Goal: Task Accomplishment & Management: Complete application form

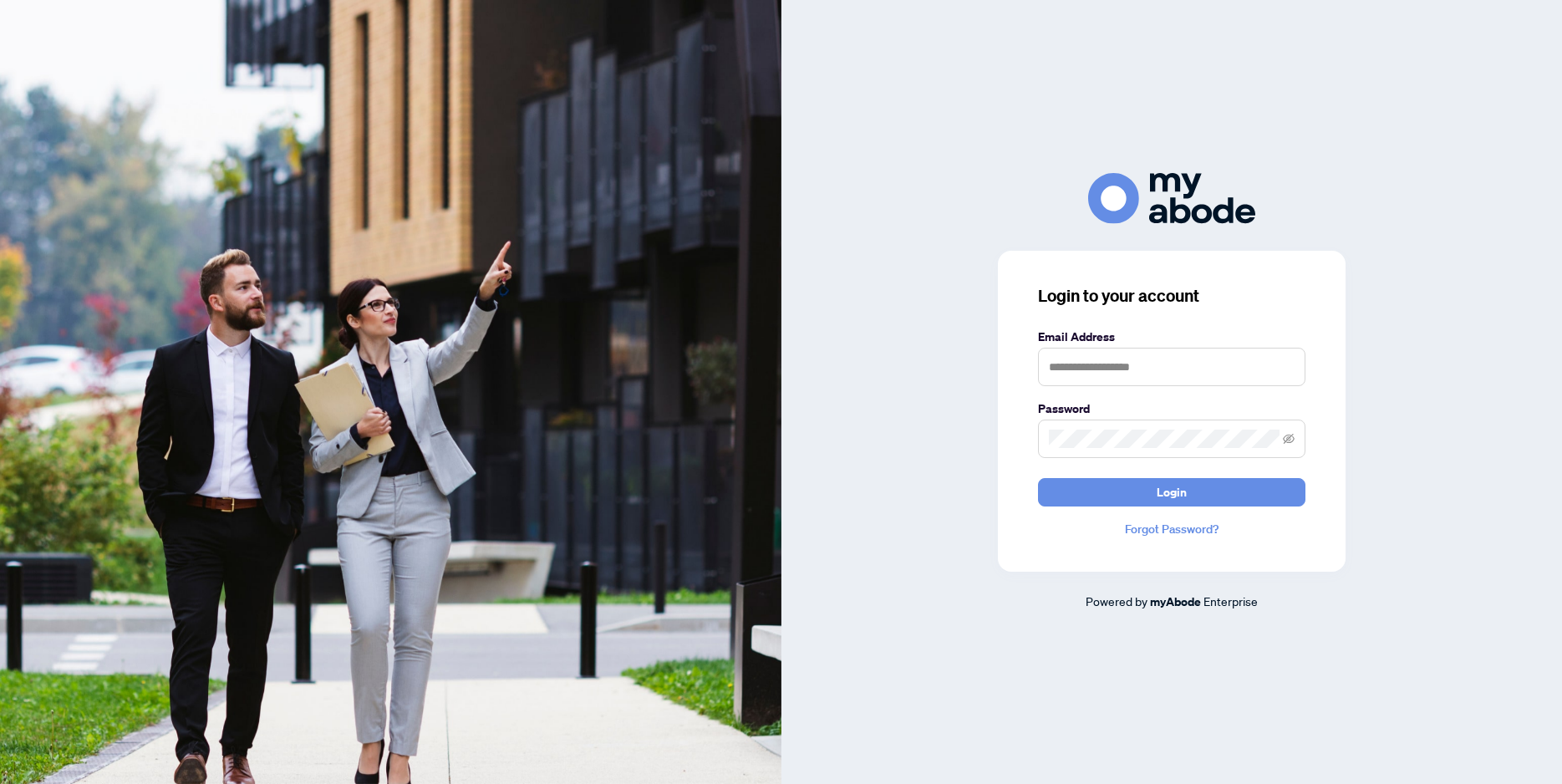
type input "**********"
click at [1200, 498] on button "Login" at bounding box center [1172, 492] width 267 height 29
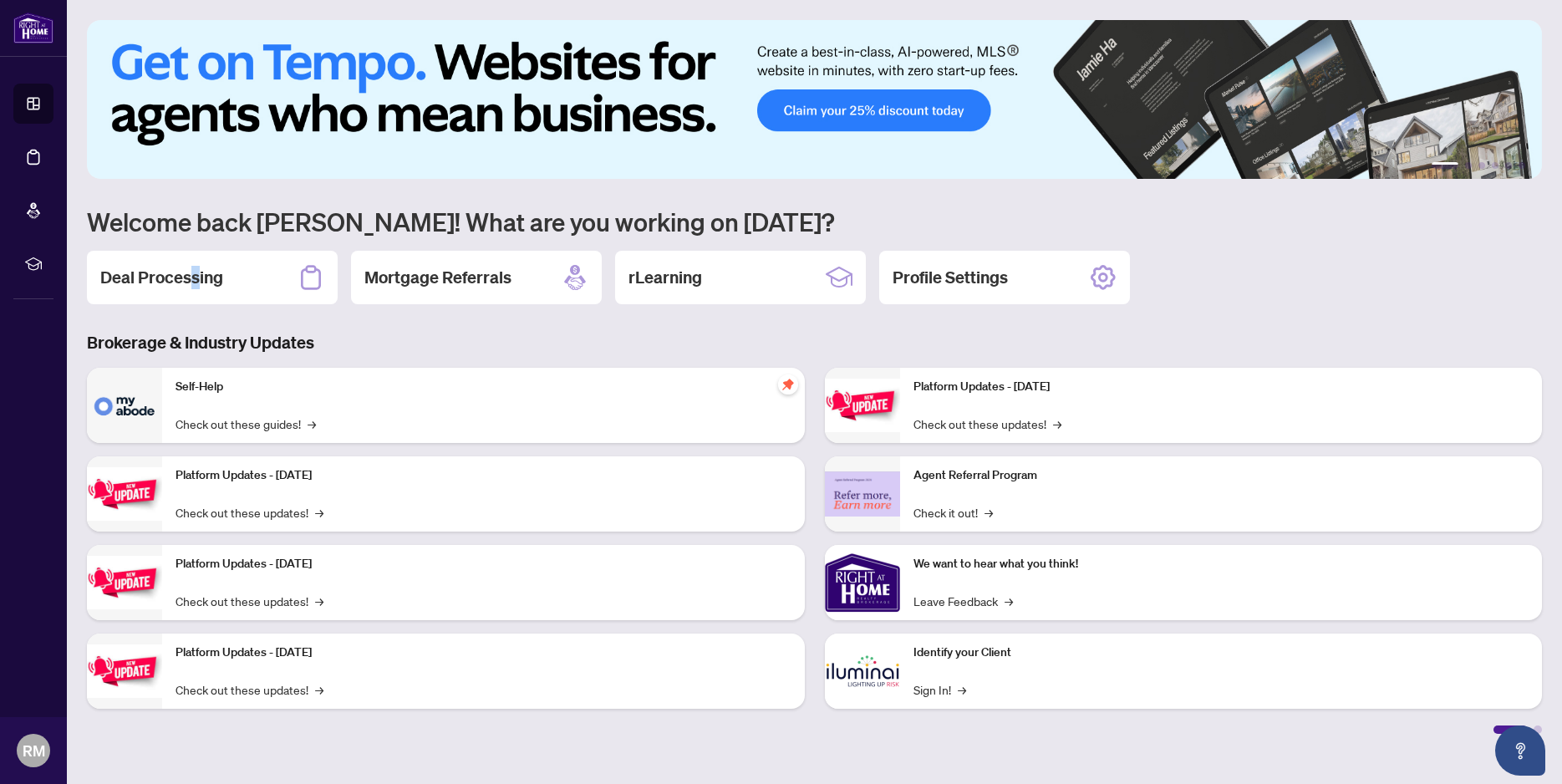
click at [192, 274] on h2 "Deal Processing" at bounding box center [161, 277] width 123 height 24
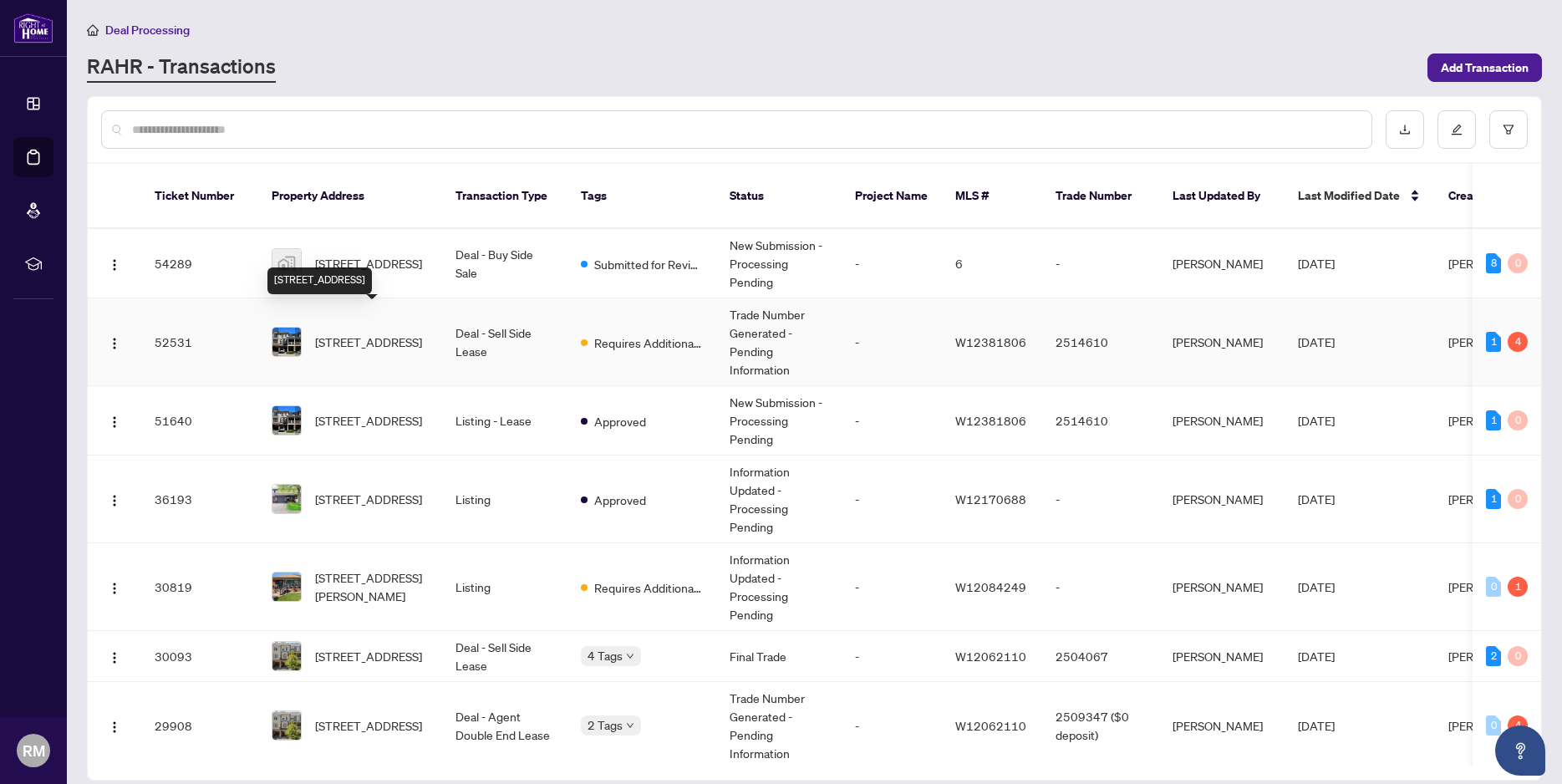
click at [372, 333] on span "[STREET_ADDRESS]" at bounding box center [368, 342] width 107 height 18
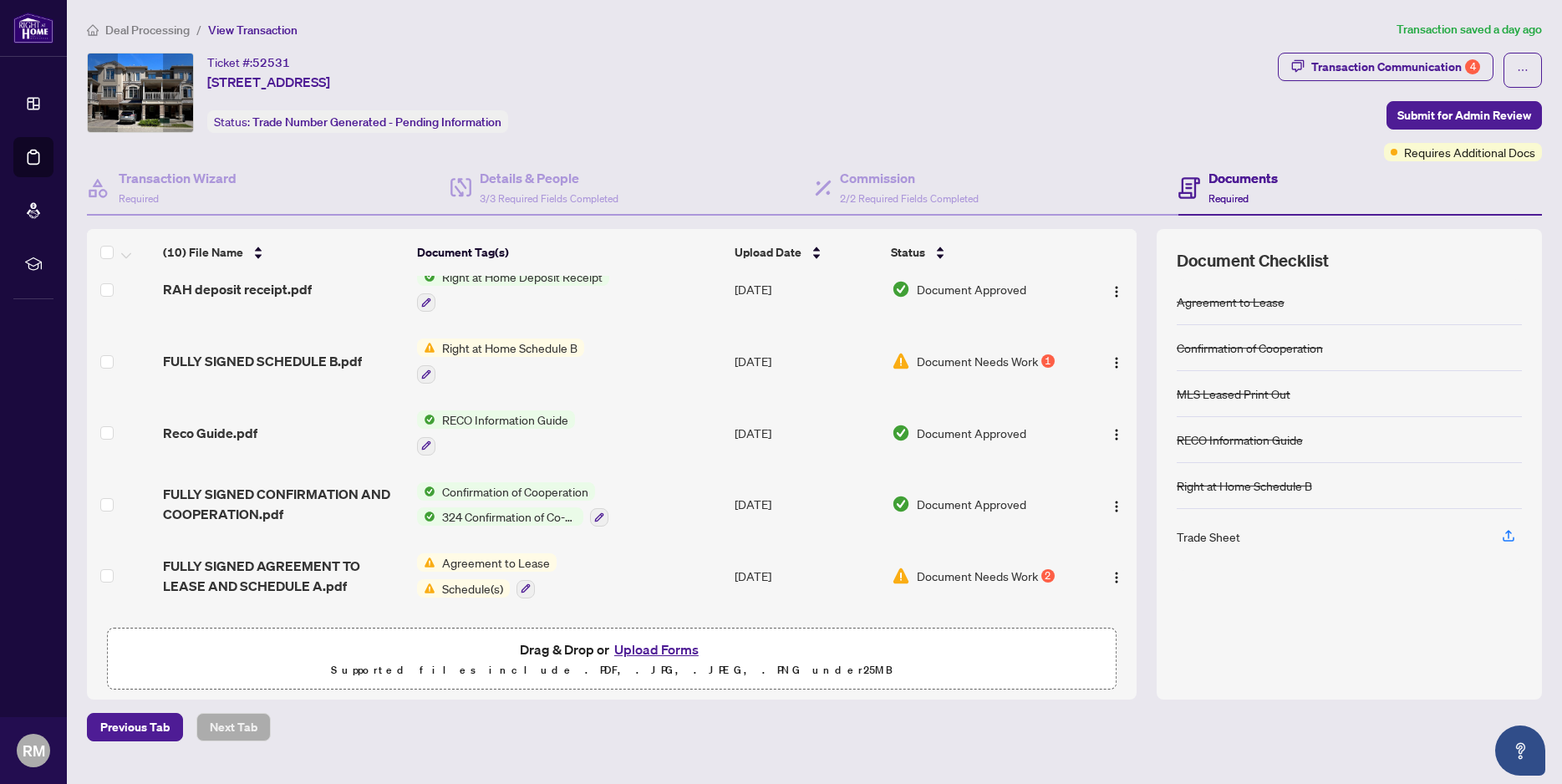
scroll to position [328, 0]
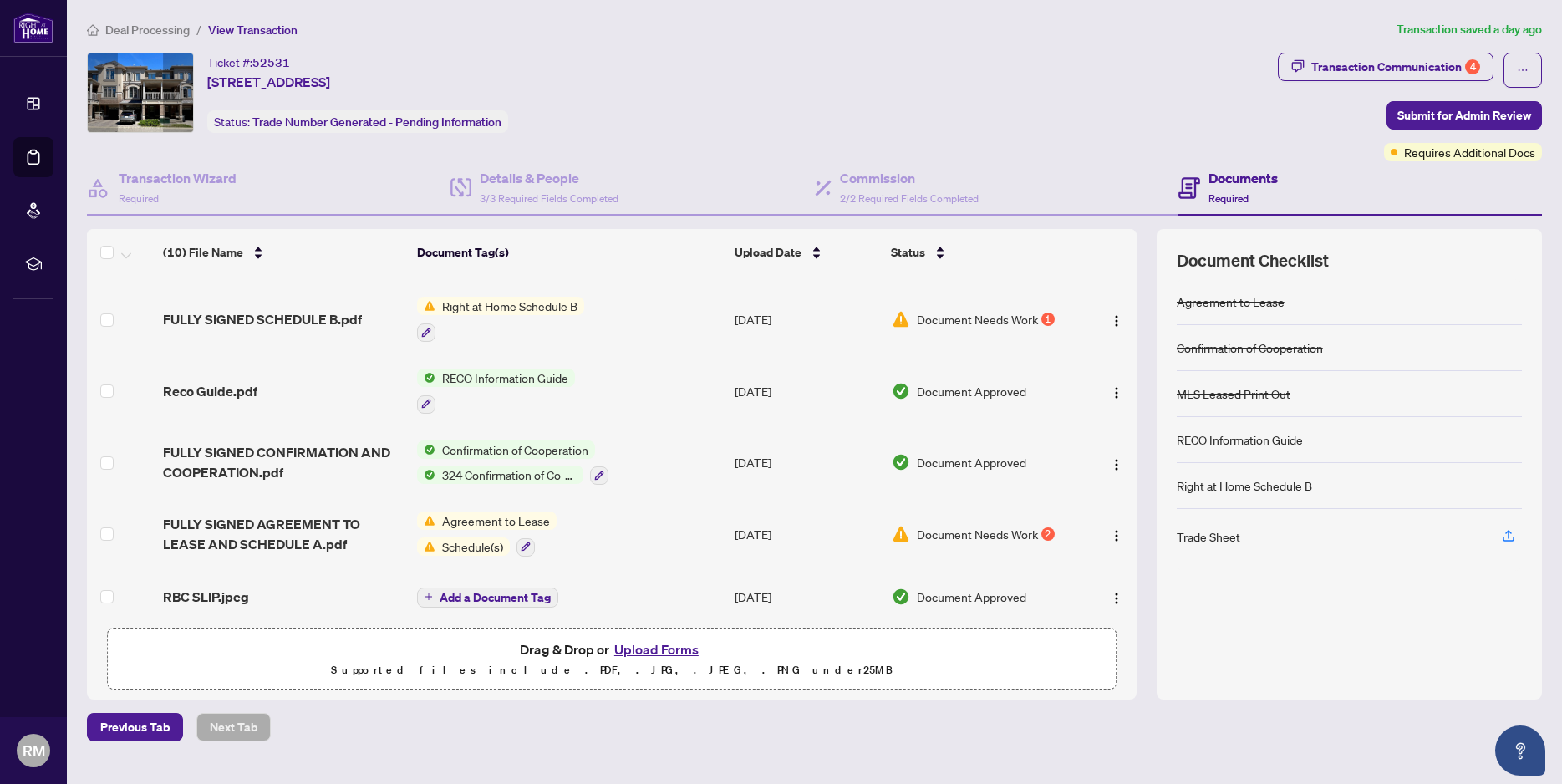
click at [646, 650] on button "Upload Forms" at bounding box center [657, 650] width 94 height 22
click at [140, 716] on span "Previous Tab" at bounding box center [135, 727] width 70 height 27
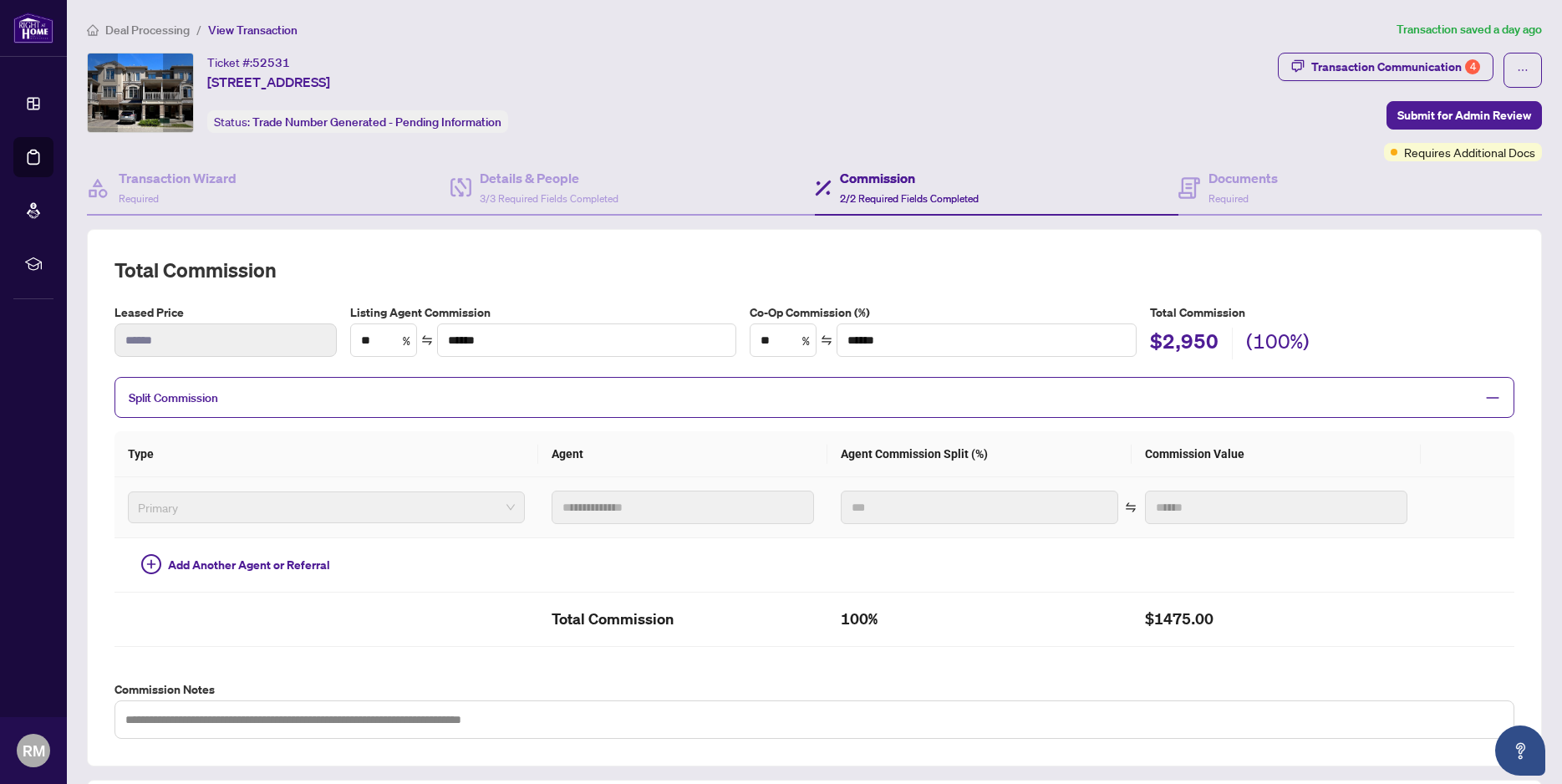
scroll to position [319, 0]
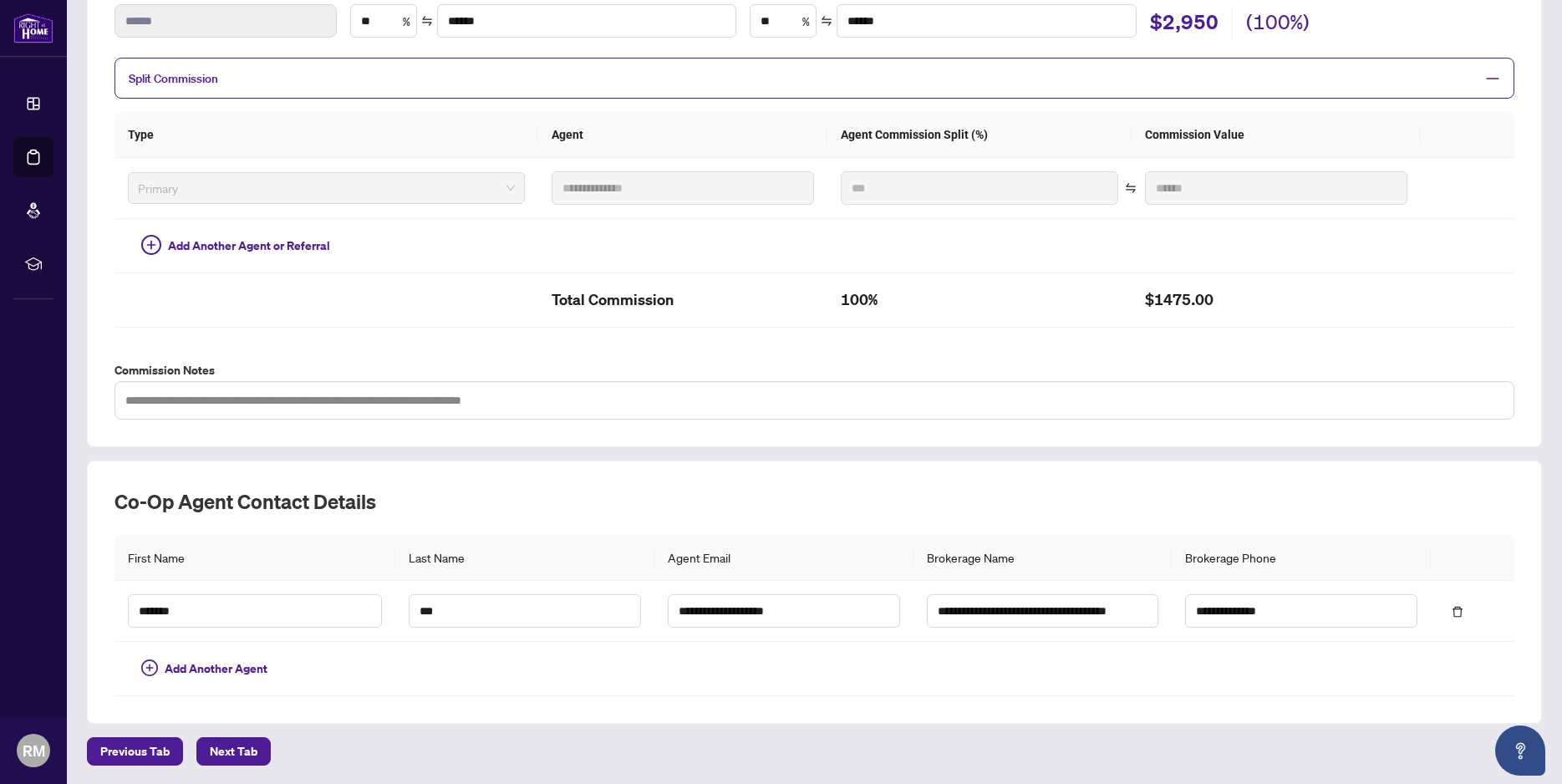
drag, startPoint x: 224, startPoint y: 753, endPoint x: 230, endPoint y: 745, distance: 10.0
click at [225, 753] on span "Next Tab" at bounding box center [234, 751] width 48 height 27
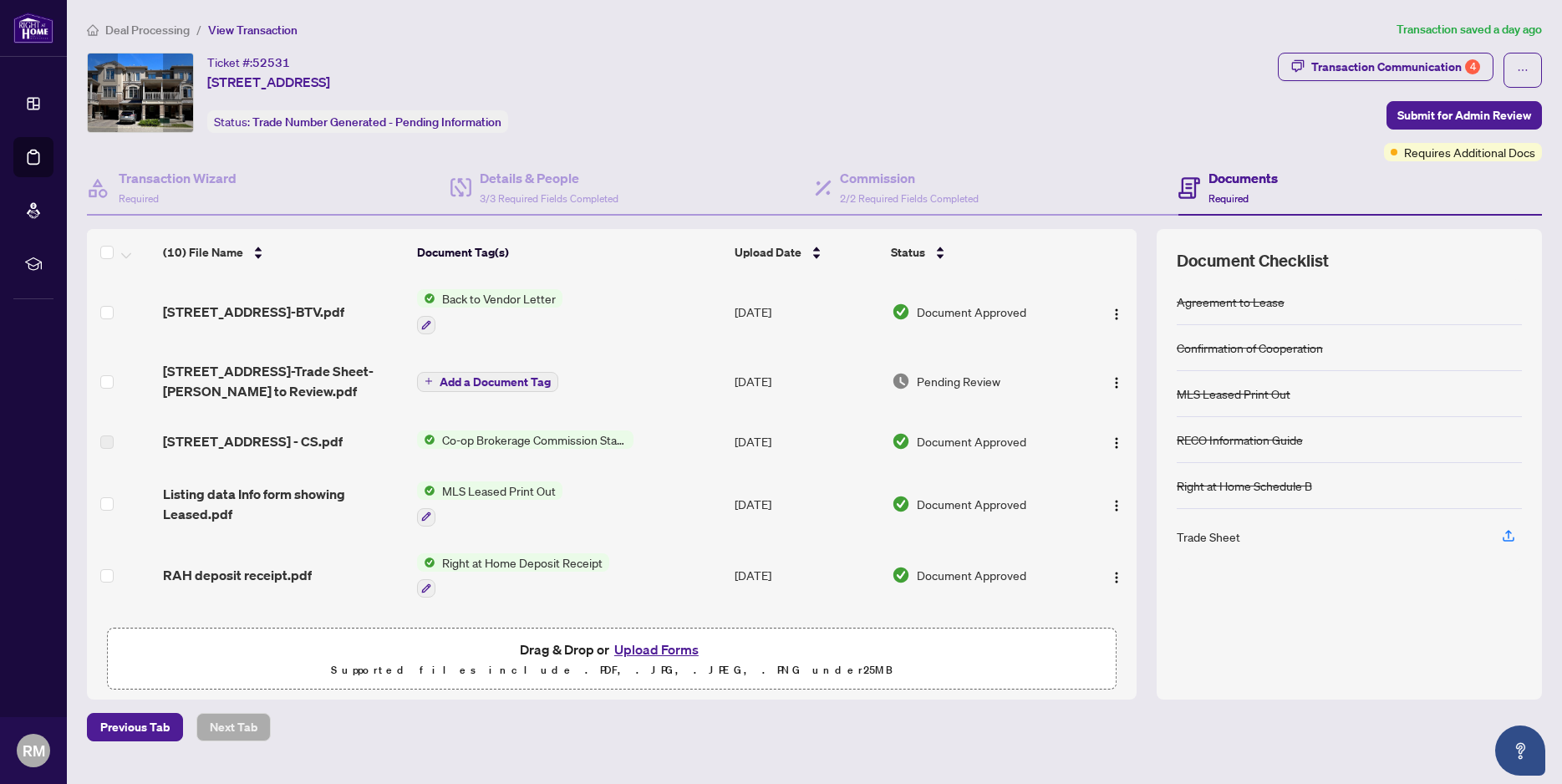
scroll to position [328, 0]
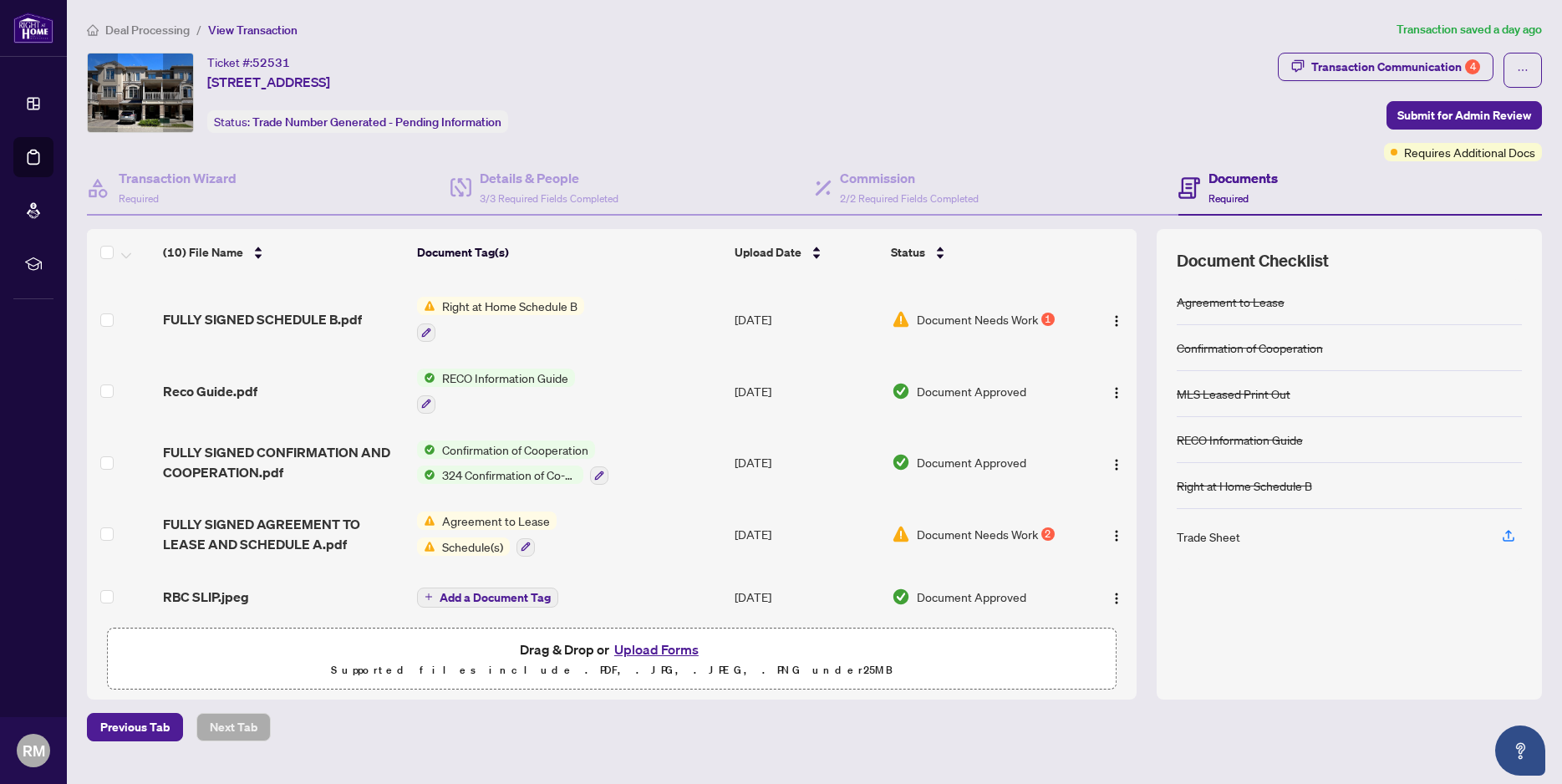
click at [949, 310] on span "Document Needs Work" at bounding box center [978, 319] width 121 height 18
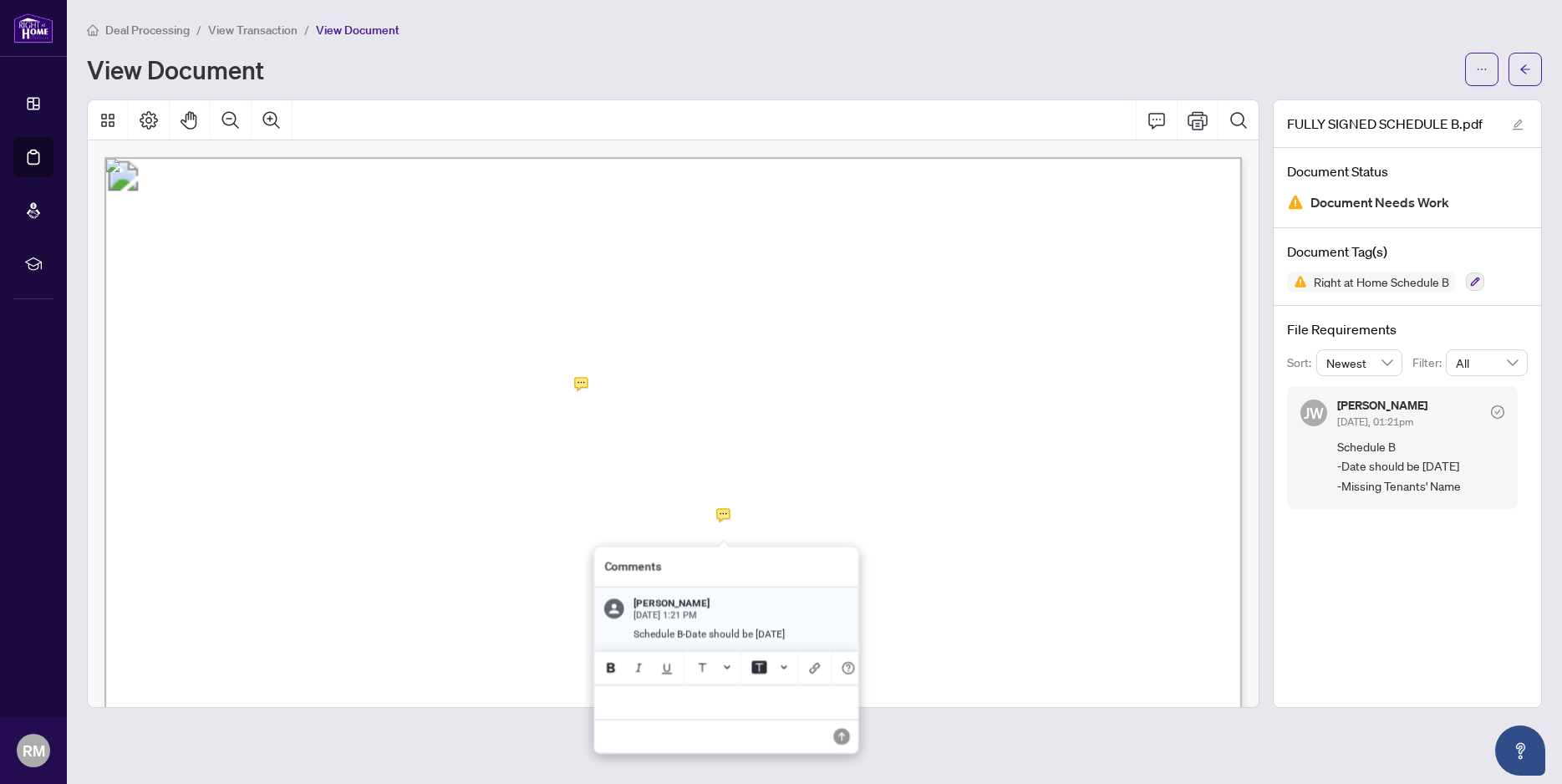
click at [722, 512] on div at bounding box center [673, 403] width 1173 height 608
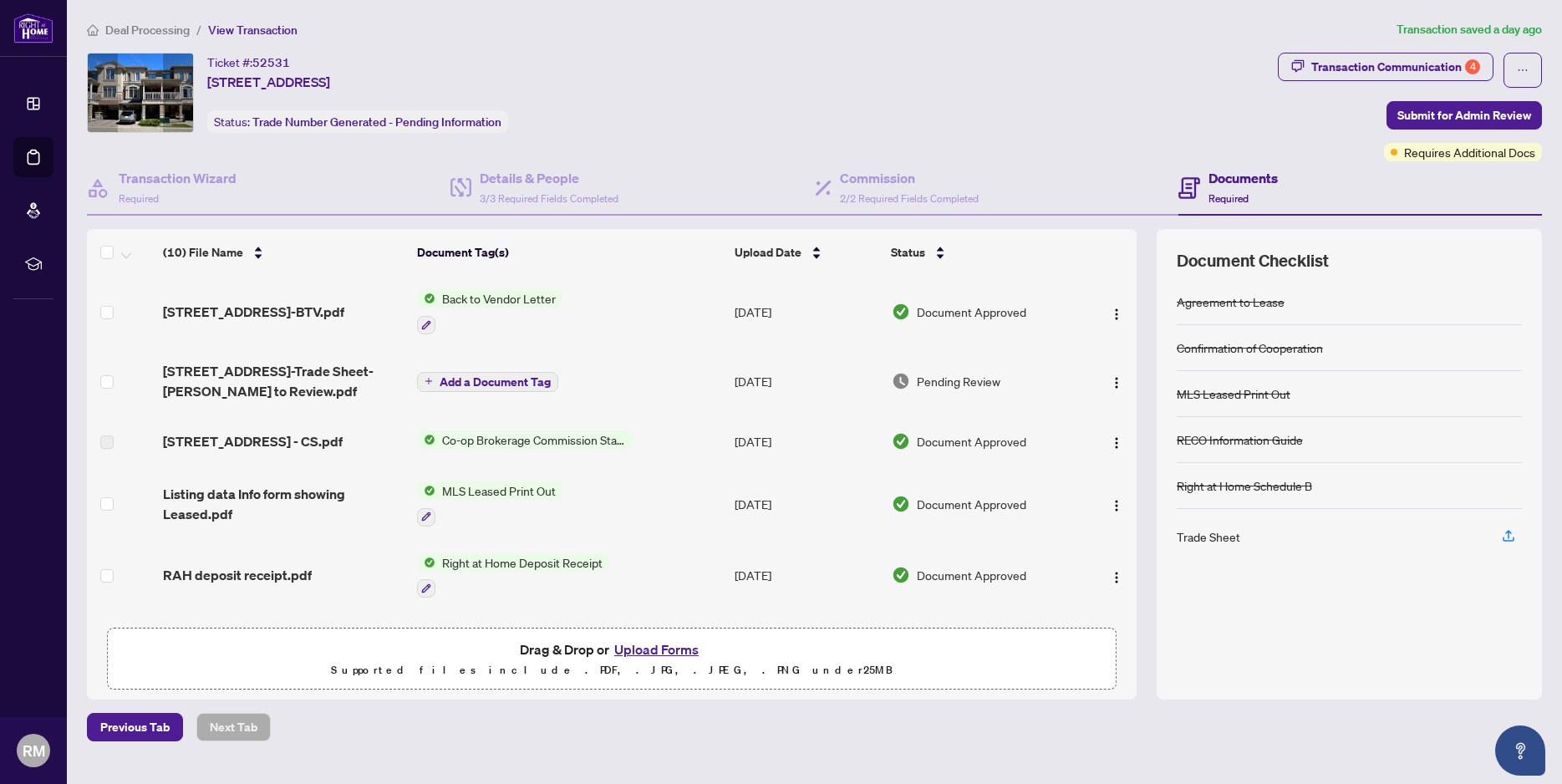
scroll to position [328, 0]
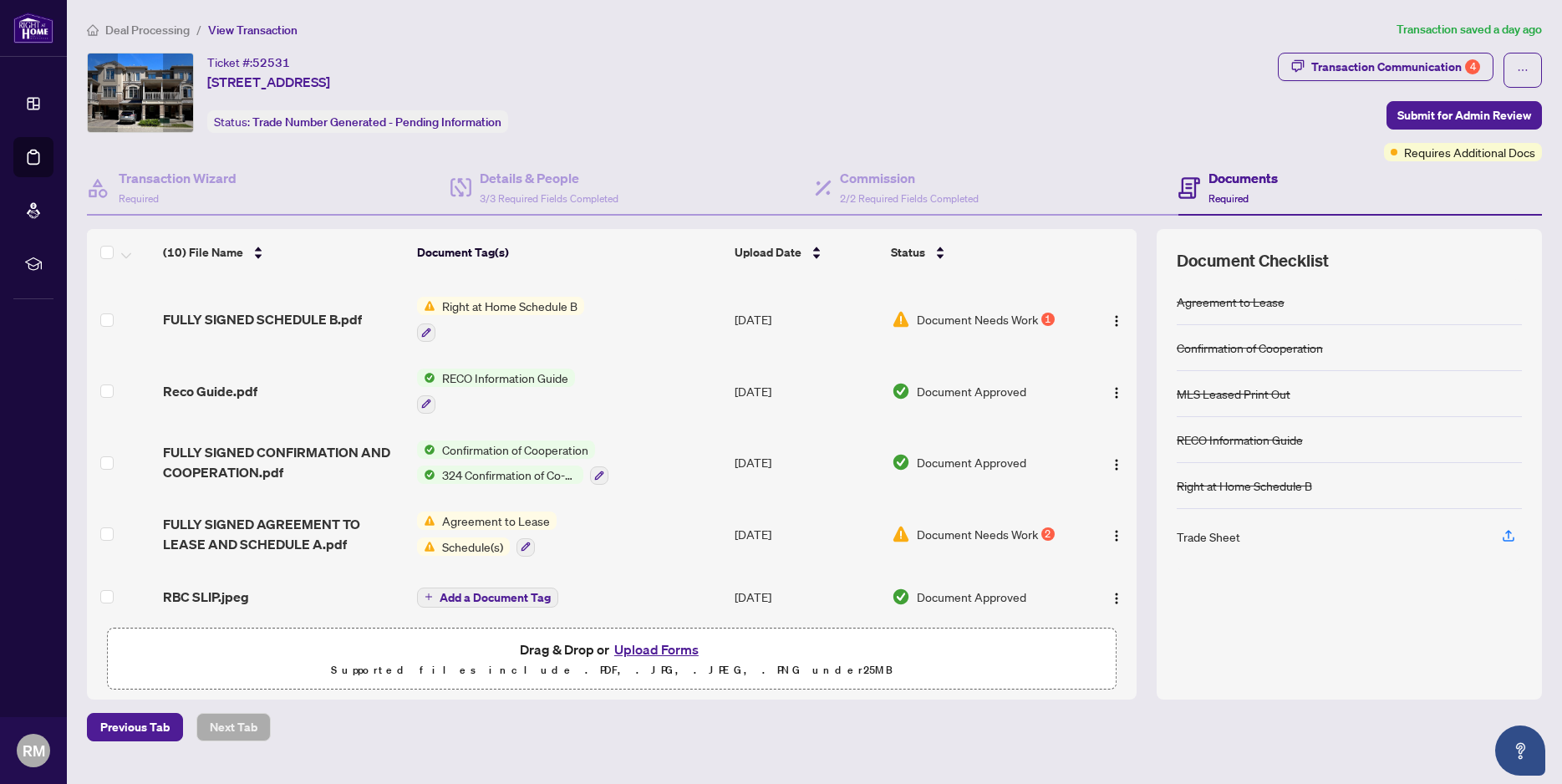
click at [937, 525] on span "Document Needs Work" at bounding box center [978, 534] width 121 height 18
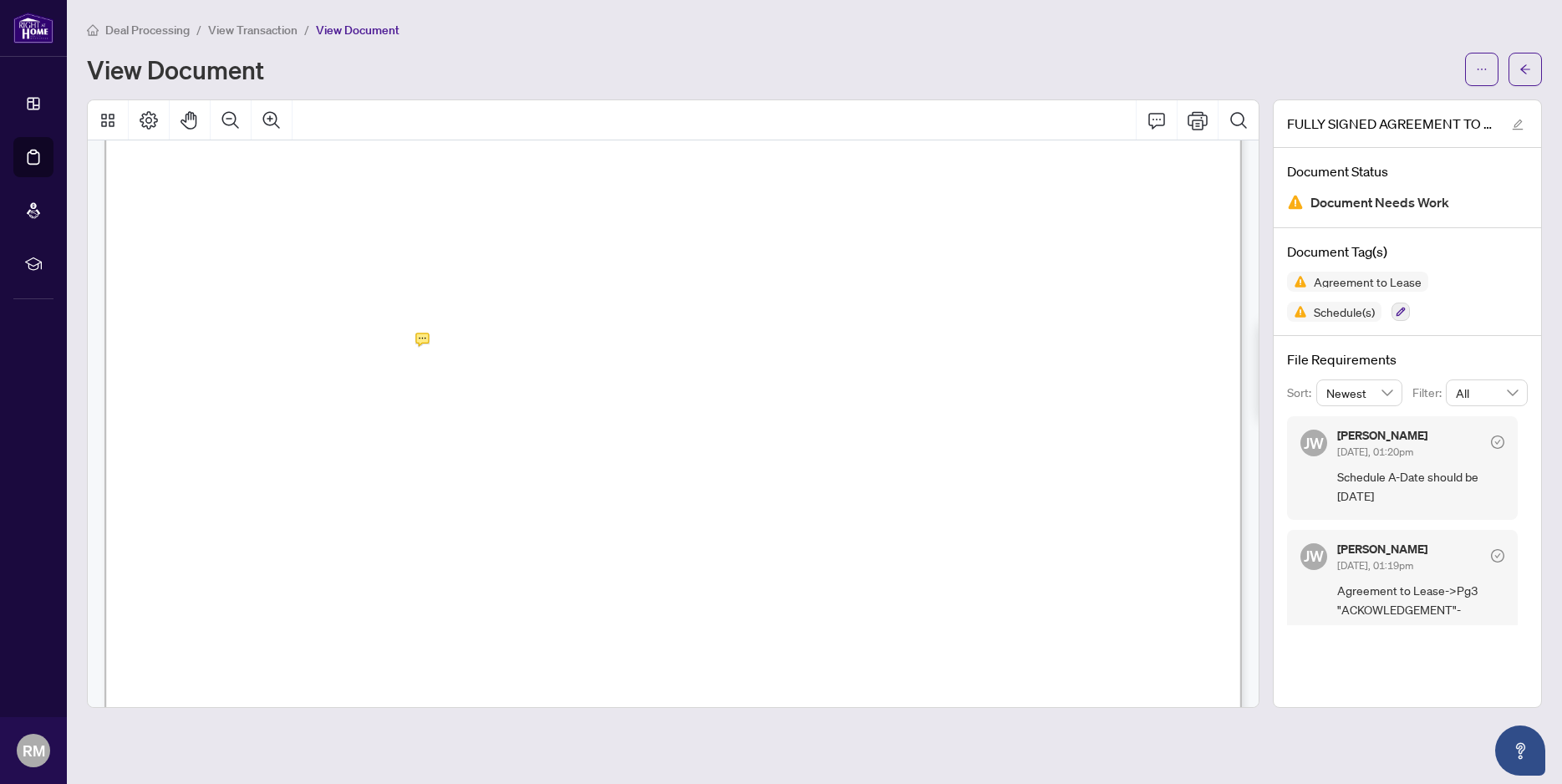
scroll to position [3684, 0]
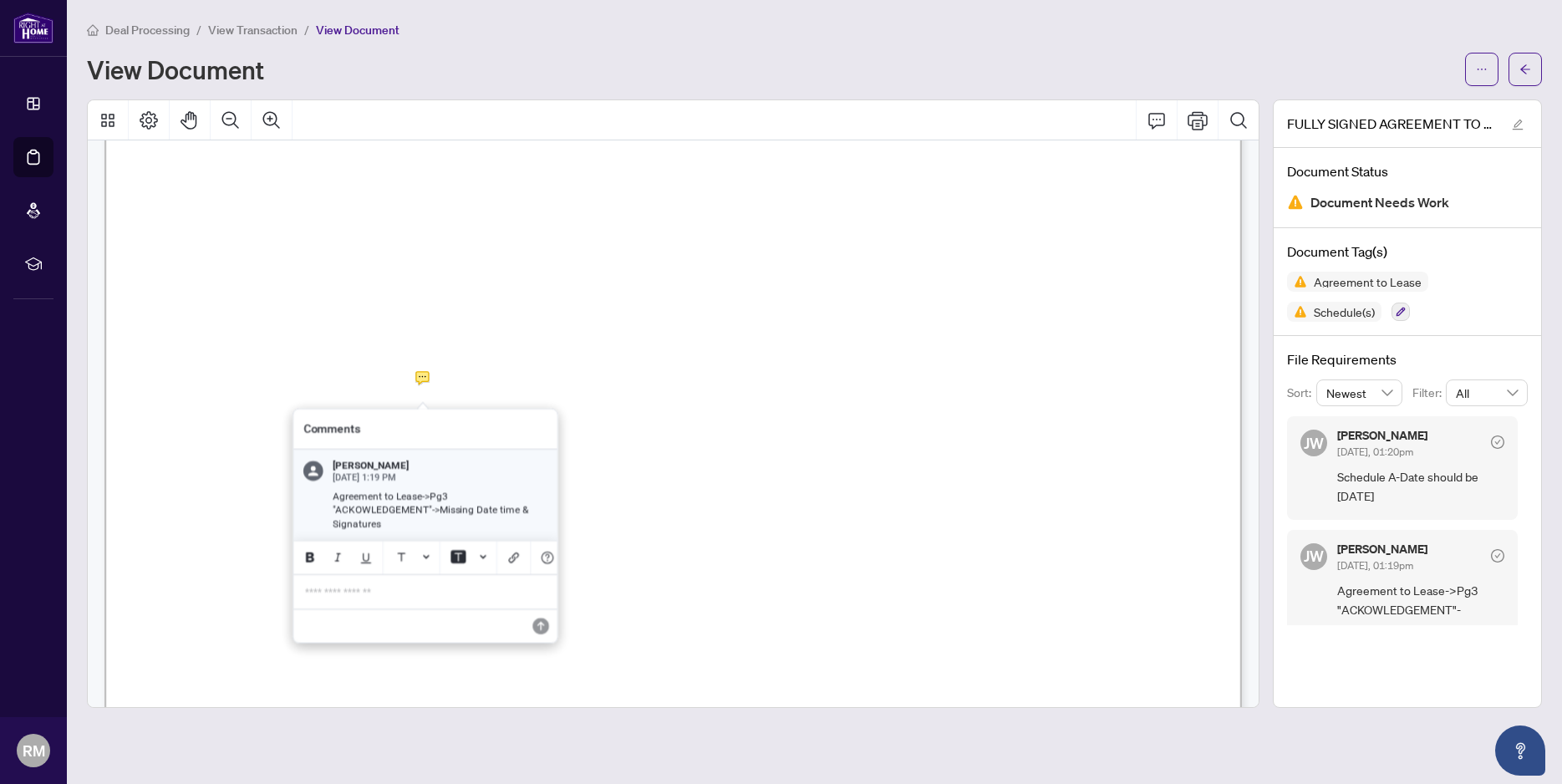
click at [419, 375] on div at bounding box center [673, 403] width 1173 height 608
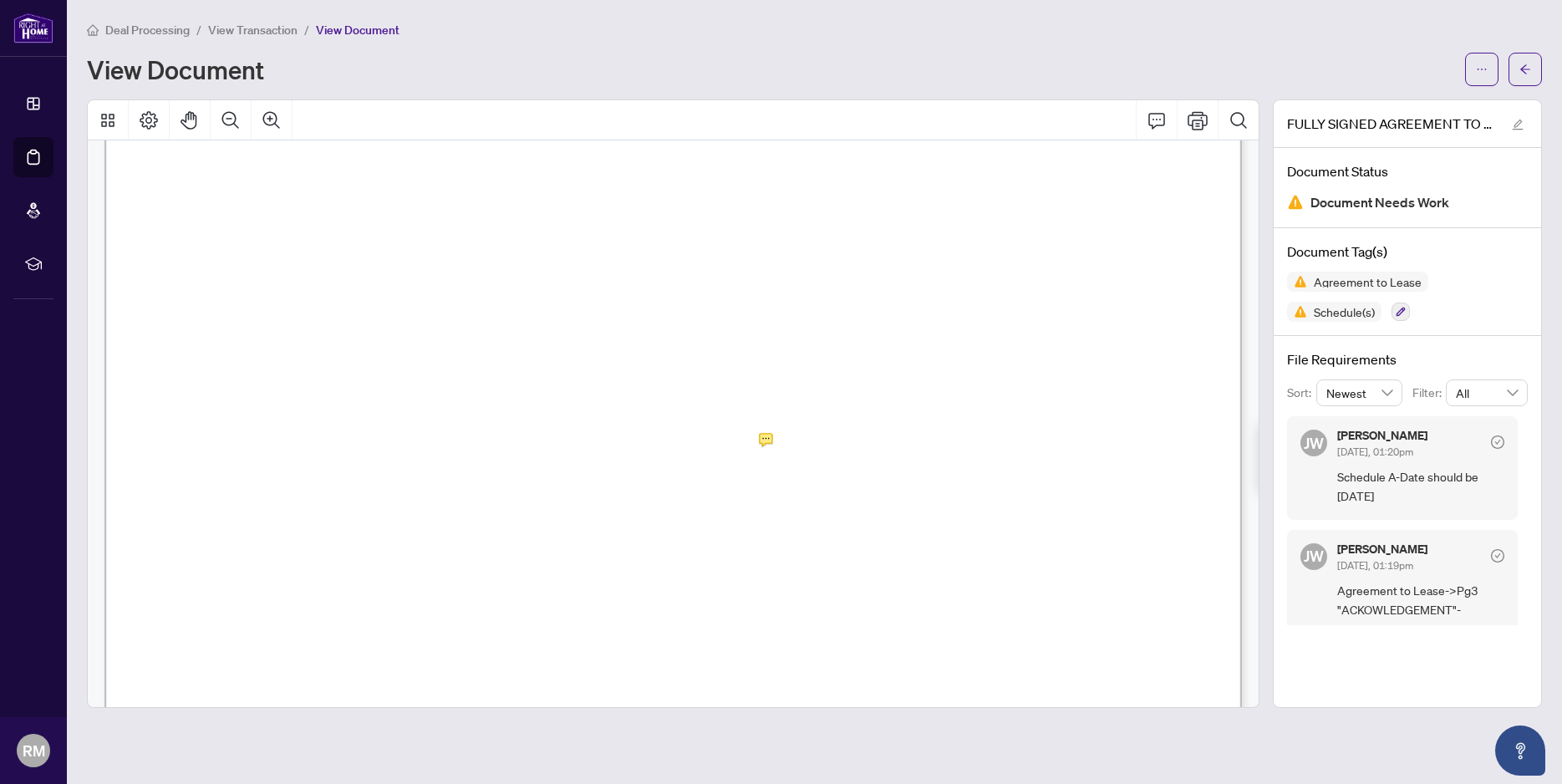
scroll to position [6211, 0]
click at [764, 345] on div at bounding box center [673, 403] width 1173 height 608
click at [761, 228] on div at bounding box center [673, 403] width 1173 height 608
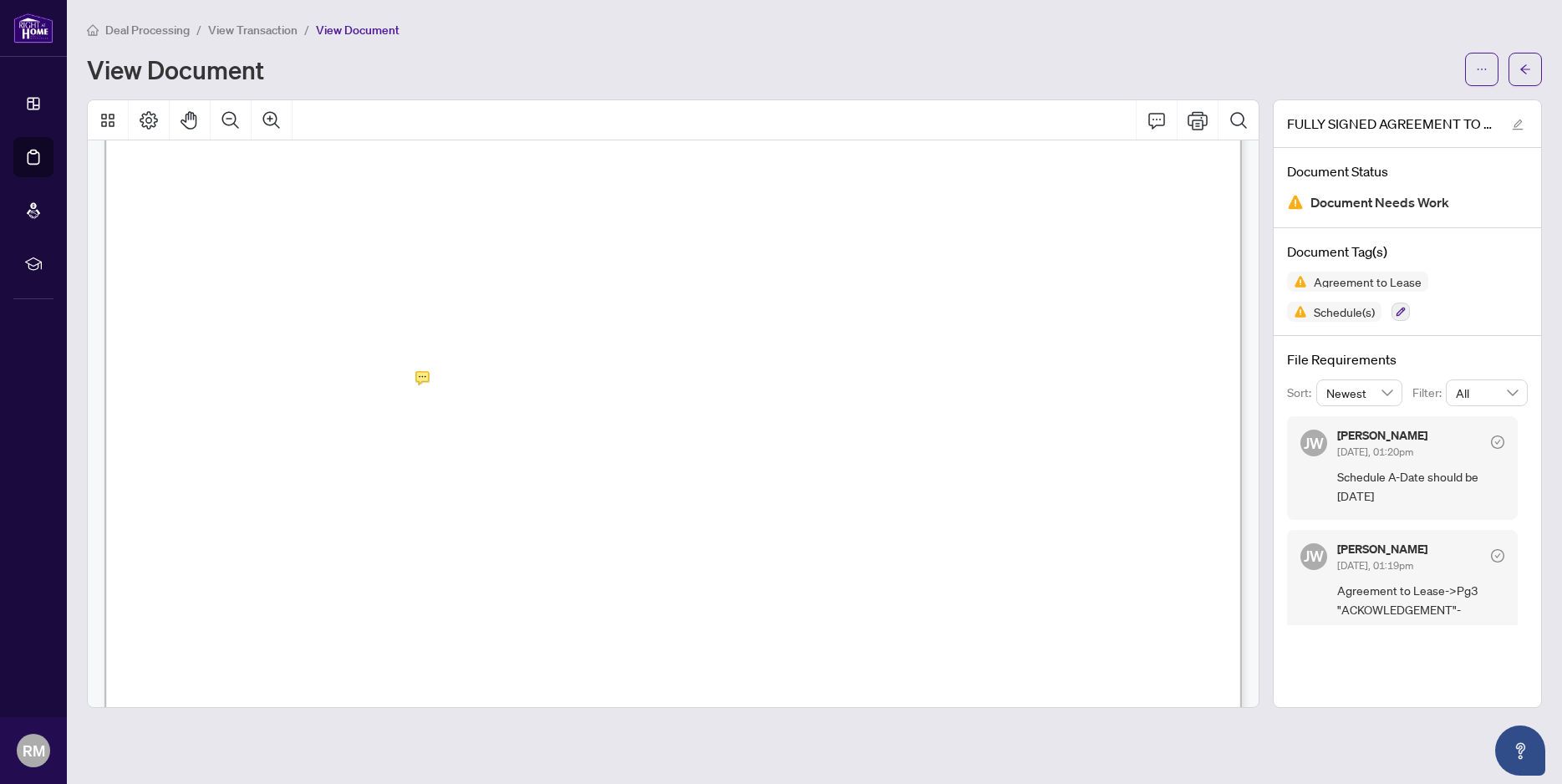
click at [425, 379] on div at bounding box center [673, 403] width 1173 height 608
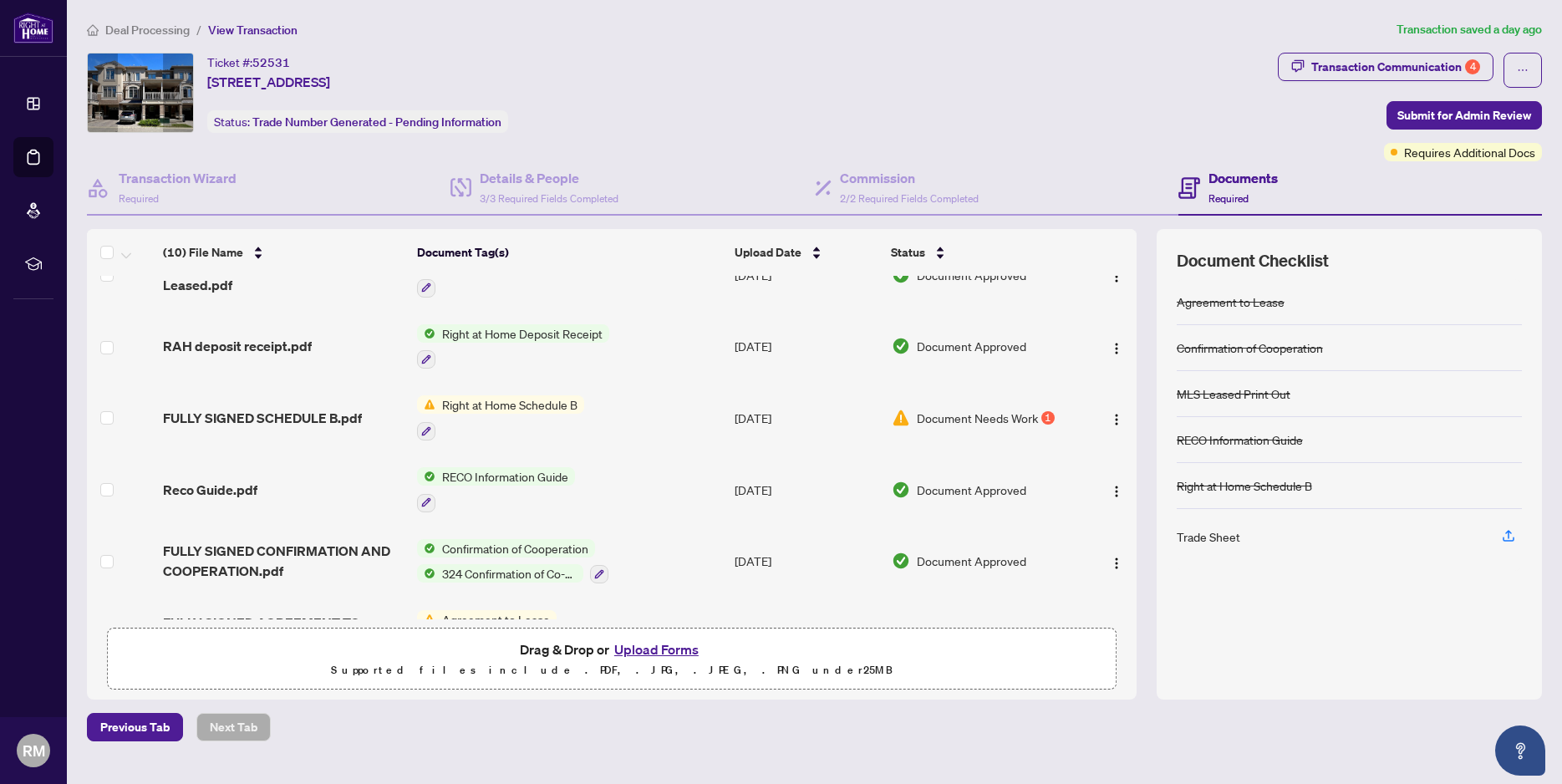
scroll to position [328, 0]
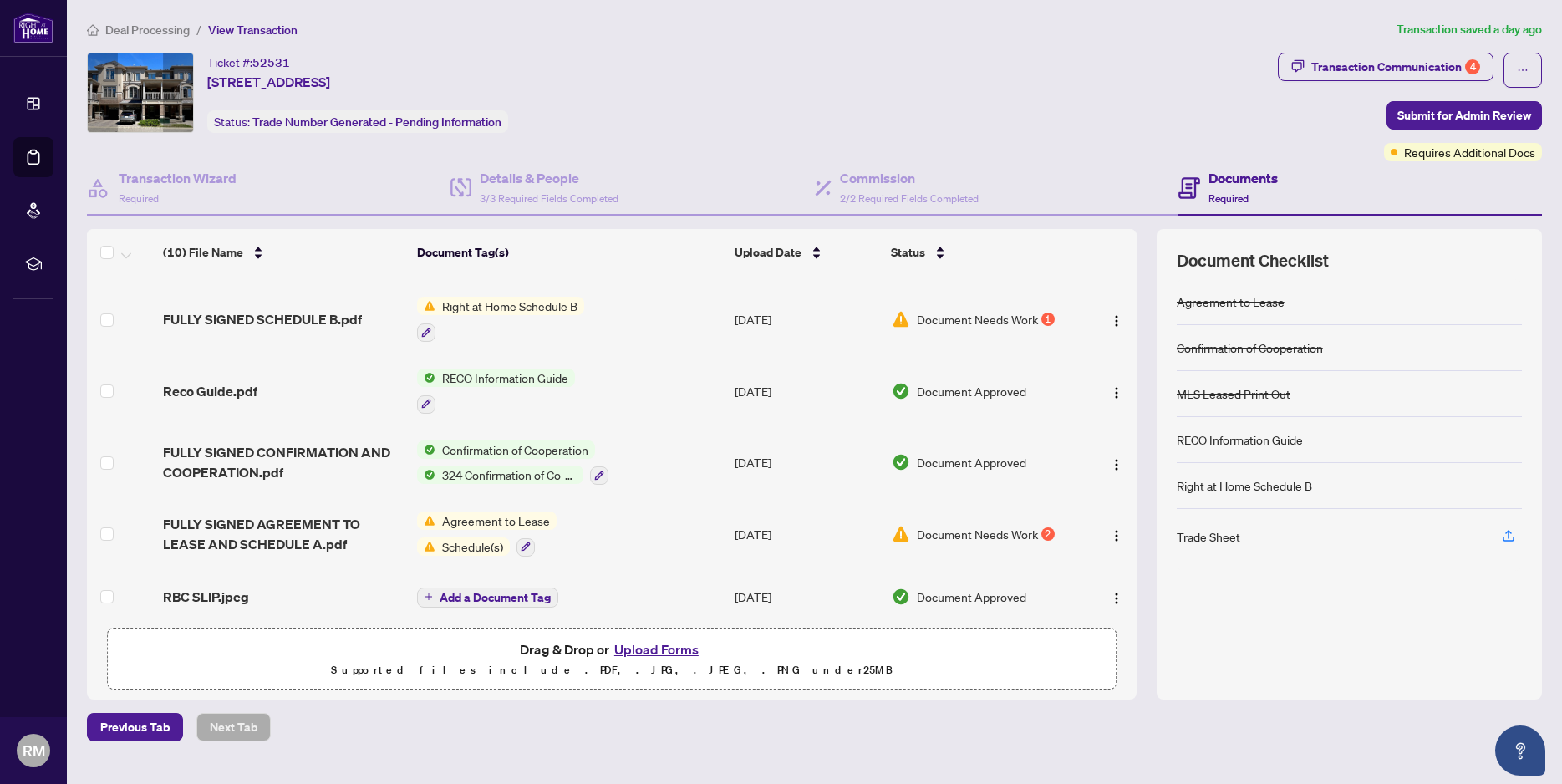
click at [476, 543] on span "Schedule(s)" at bounding box center [472, 546] width 74 height 18
click at [1046, 529] on div "2" at bounding box center [1048, 534] width 13 height 13
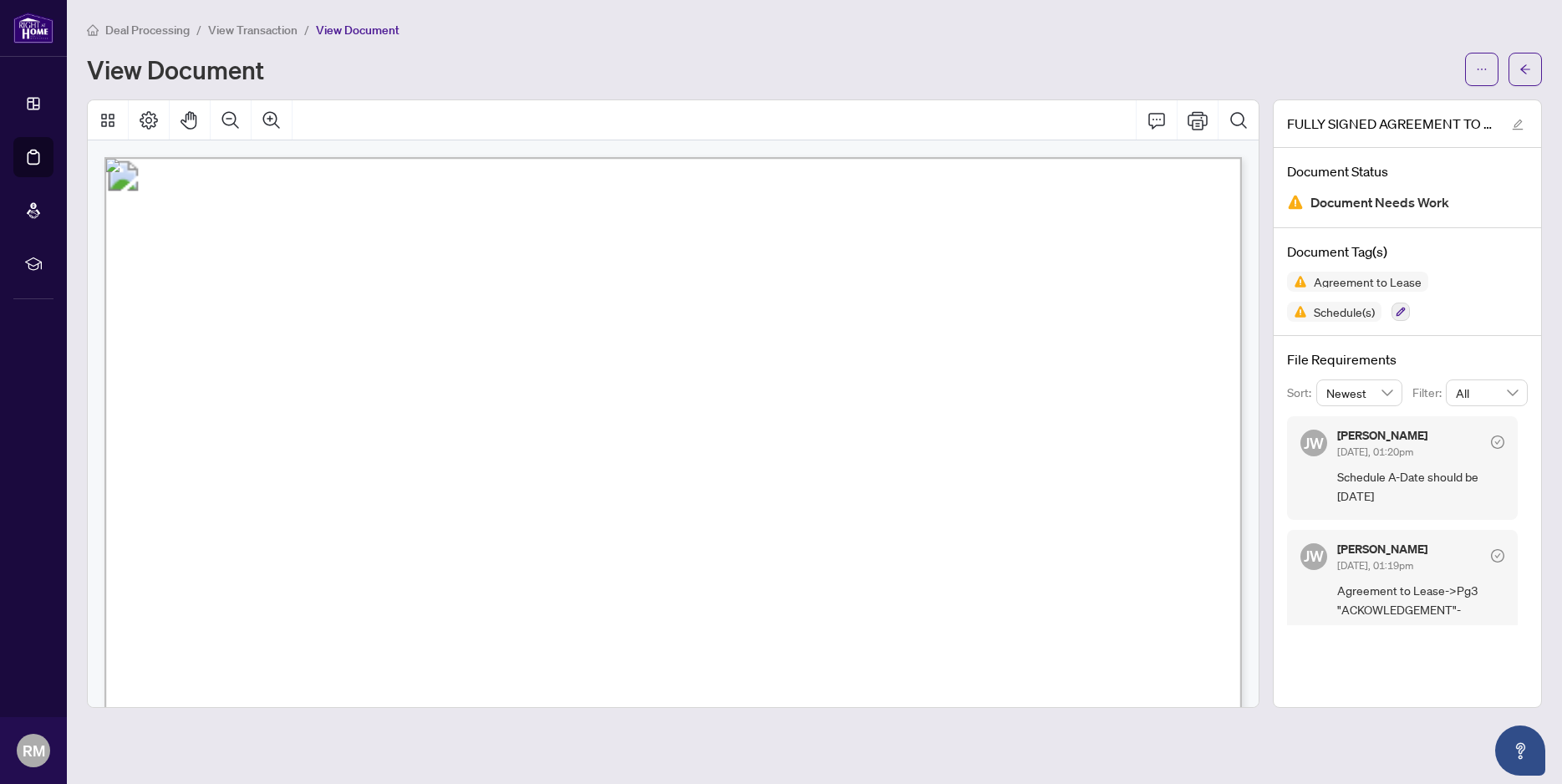
scroll to position [26, 0]
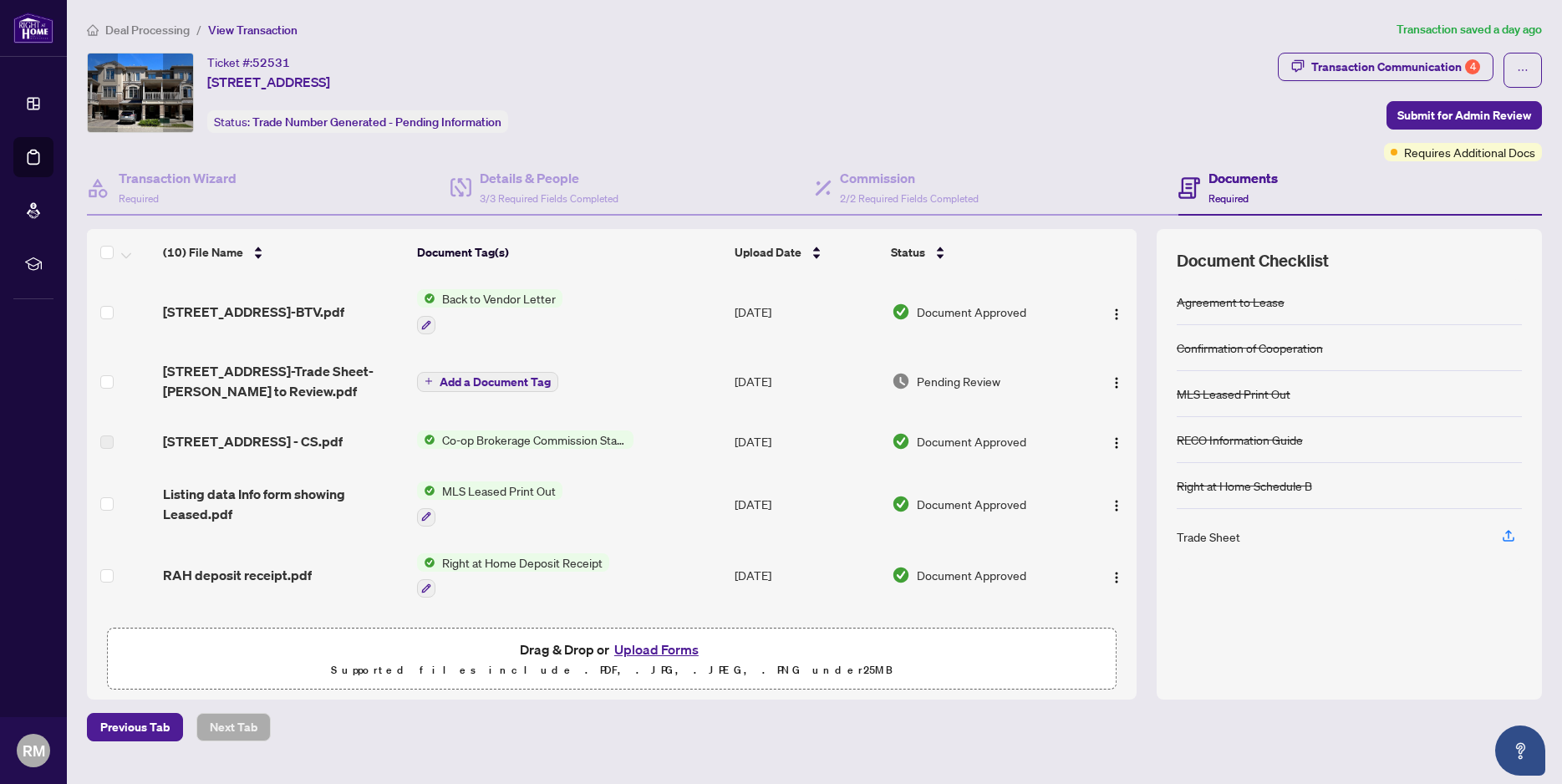
scroll to position [328, 0]
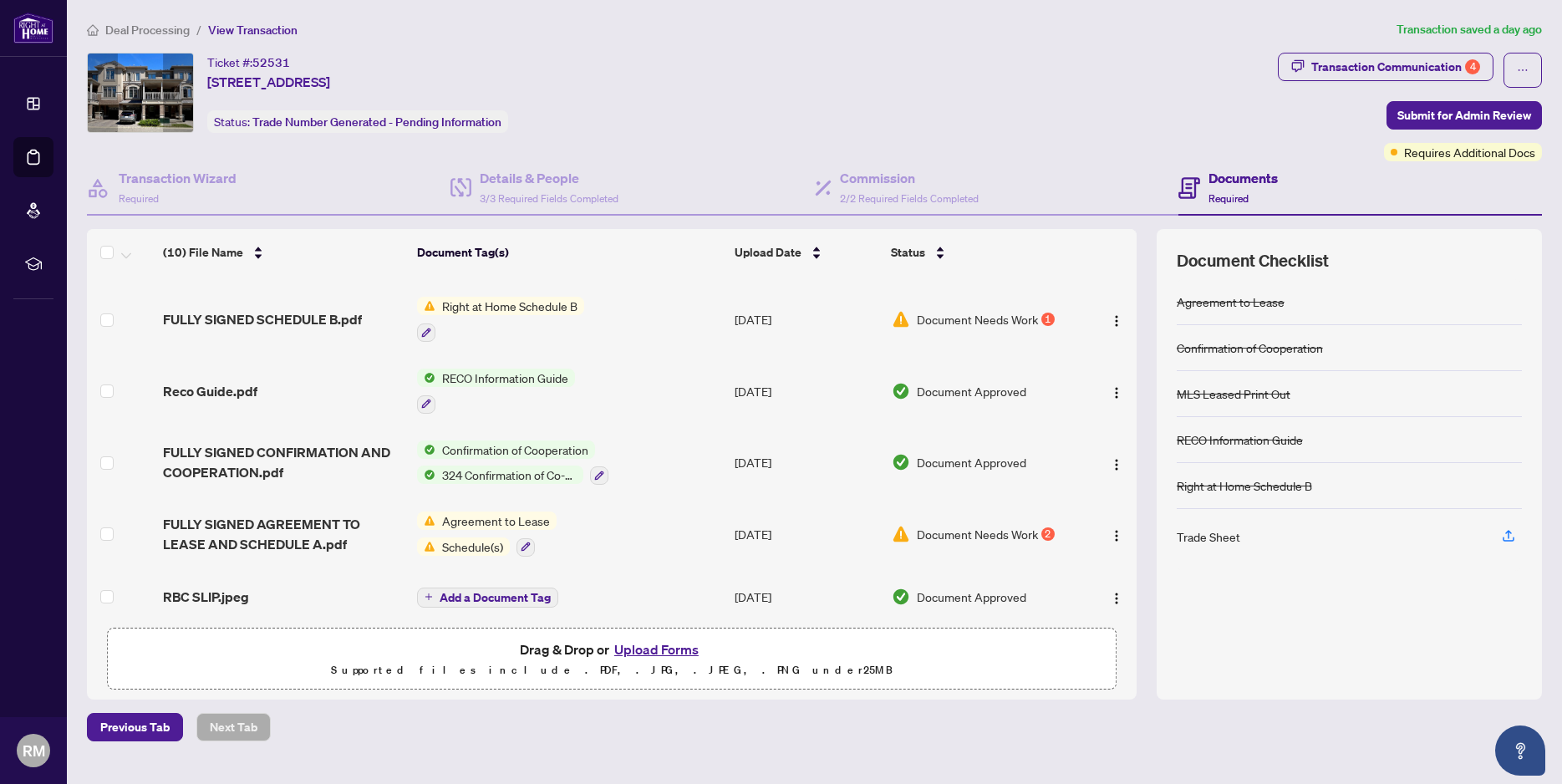
click at [1044, 310] on div "Document Needs Work 1" at bounding box center [984, 319] width 183 height 18
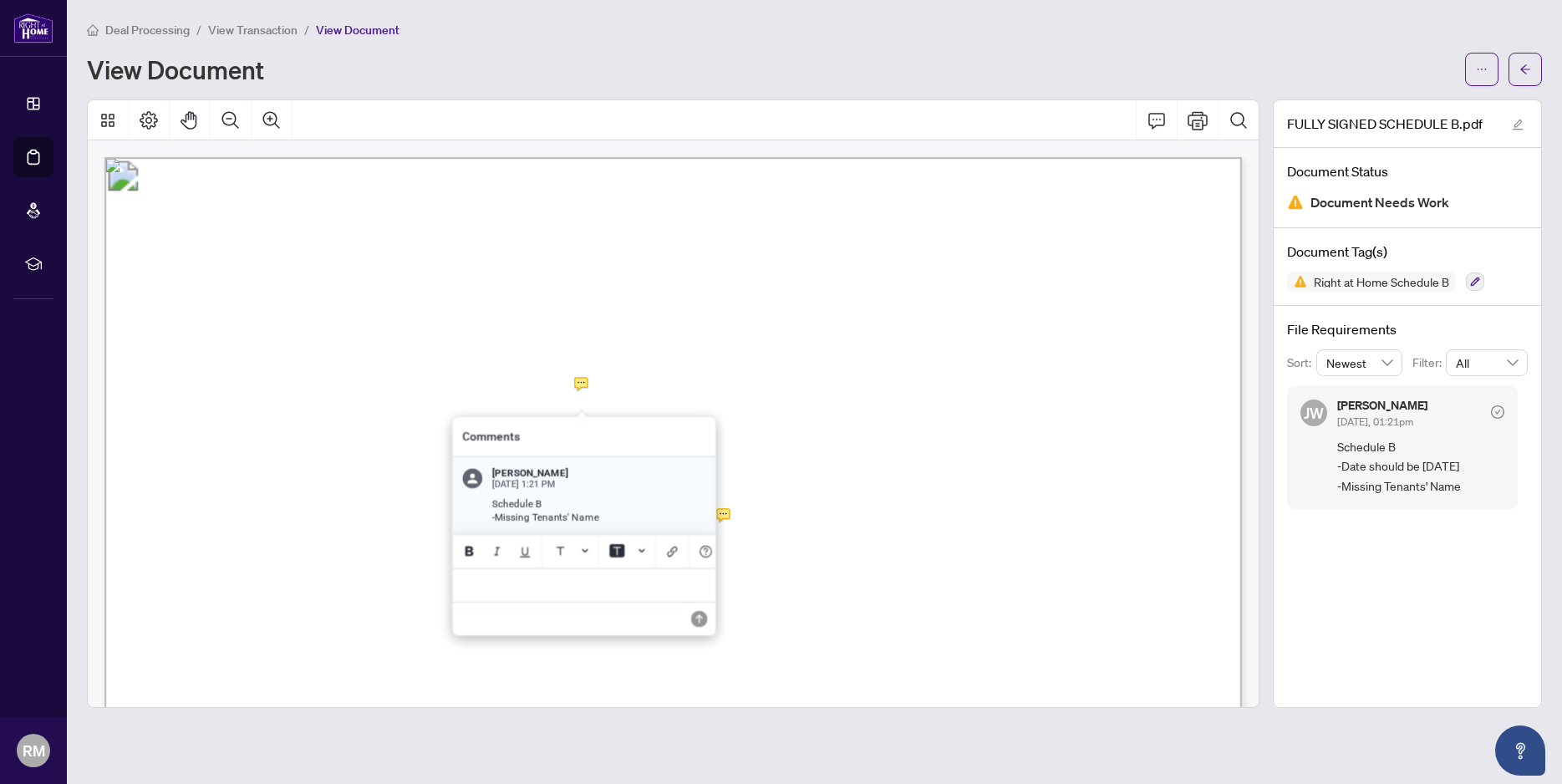
click at [579, 384] on div at bounding box center [673, 403] width 1173 height 608
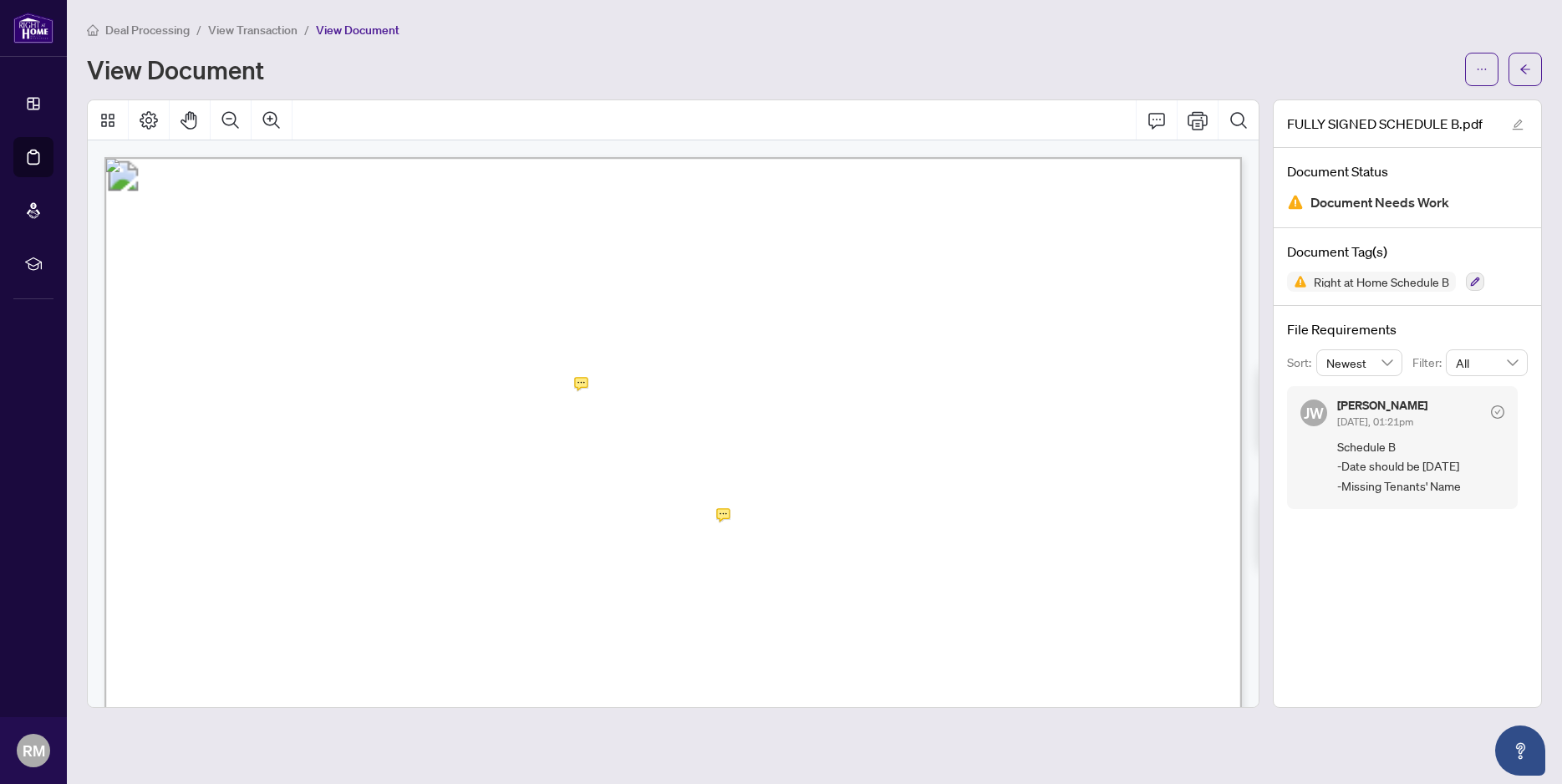
click at [725, 512] on div at bounding box center [673, 403] width 1173 height 608
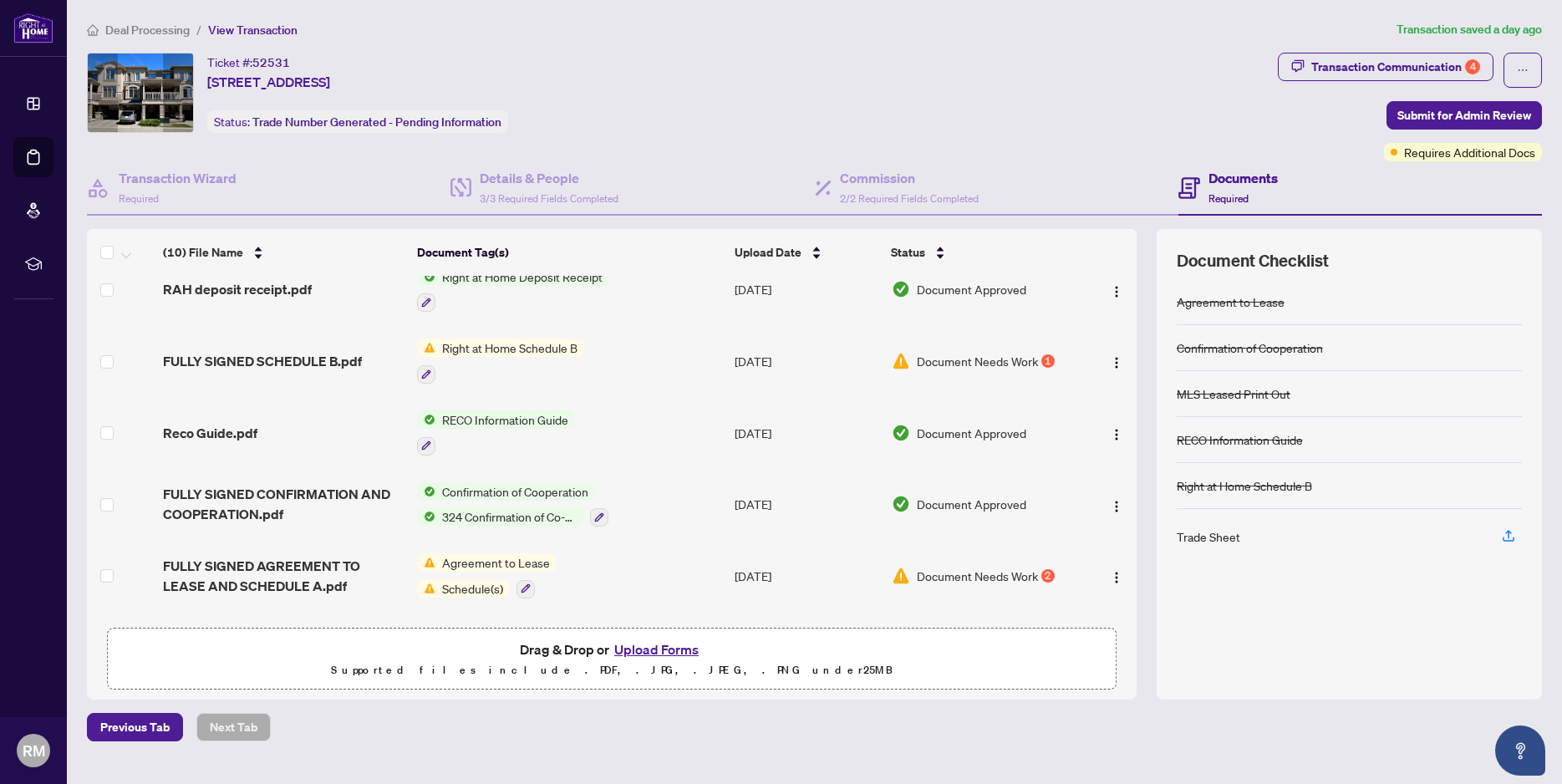
scroll to position [328, 0]
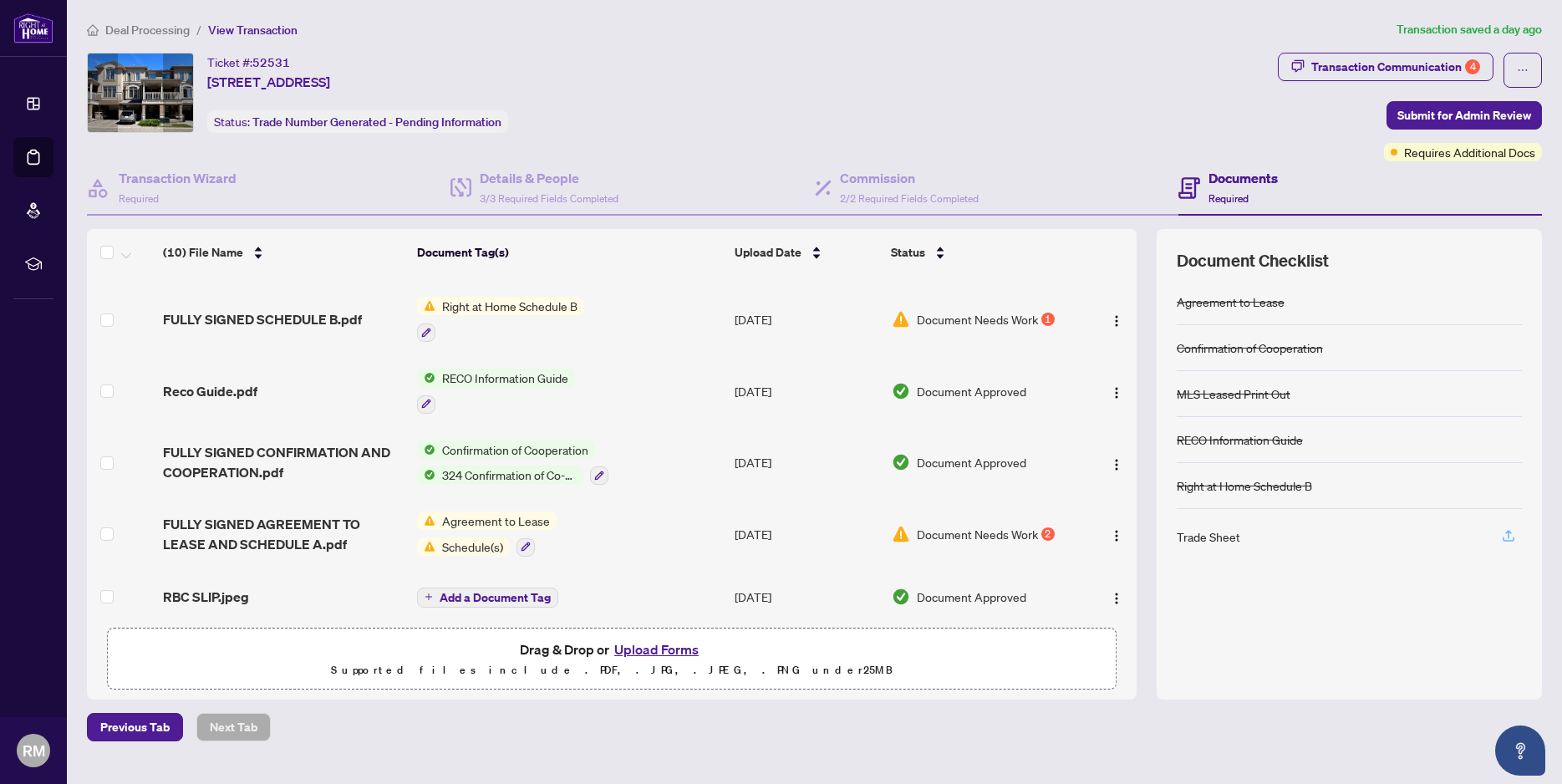
click at [1509, 535] on icon "button" at bounding box center [1509, 534] width 7 height 8
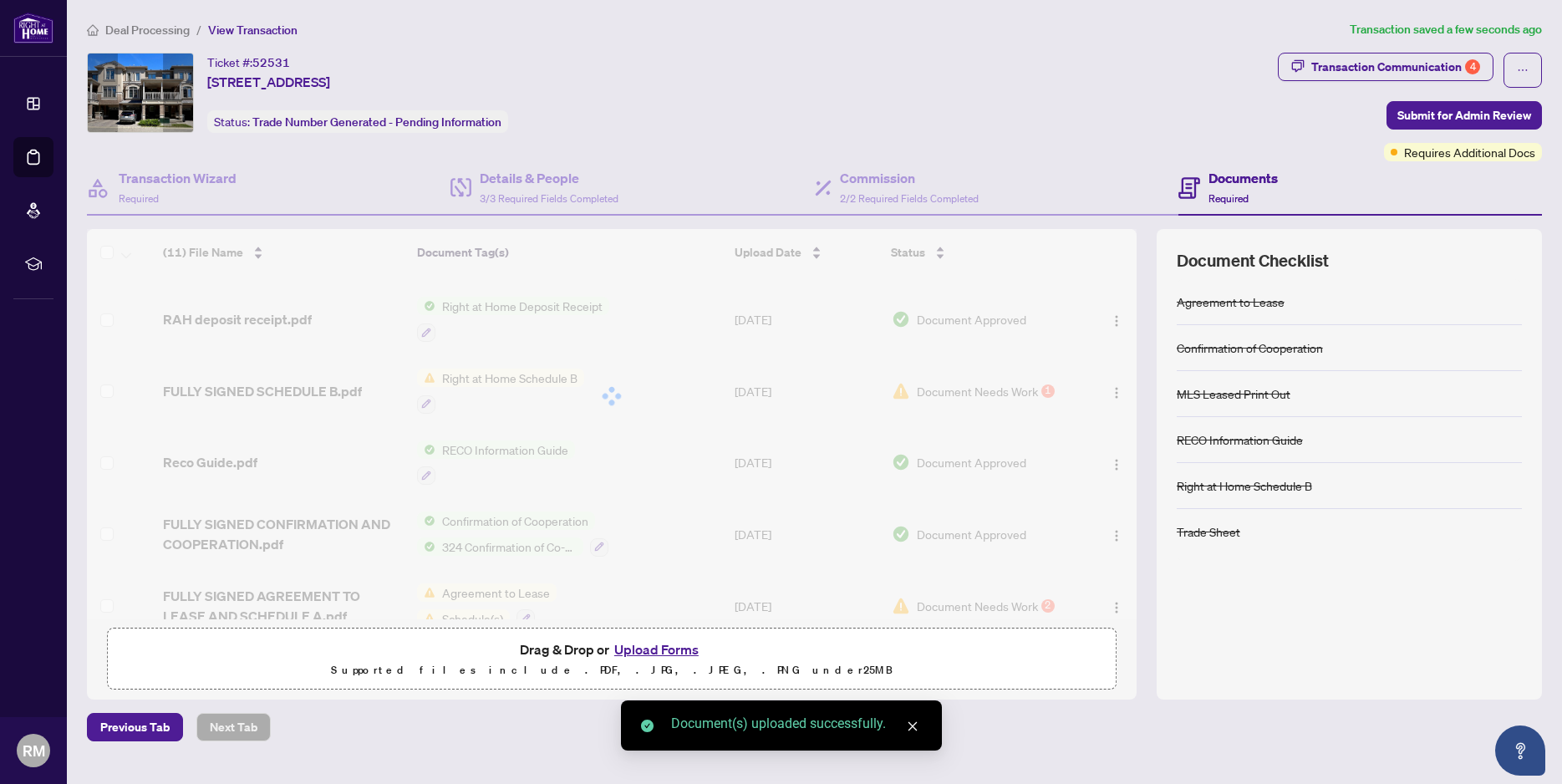
scroll to position [397, 0]
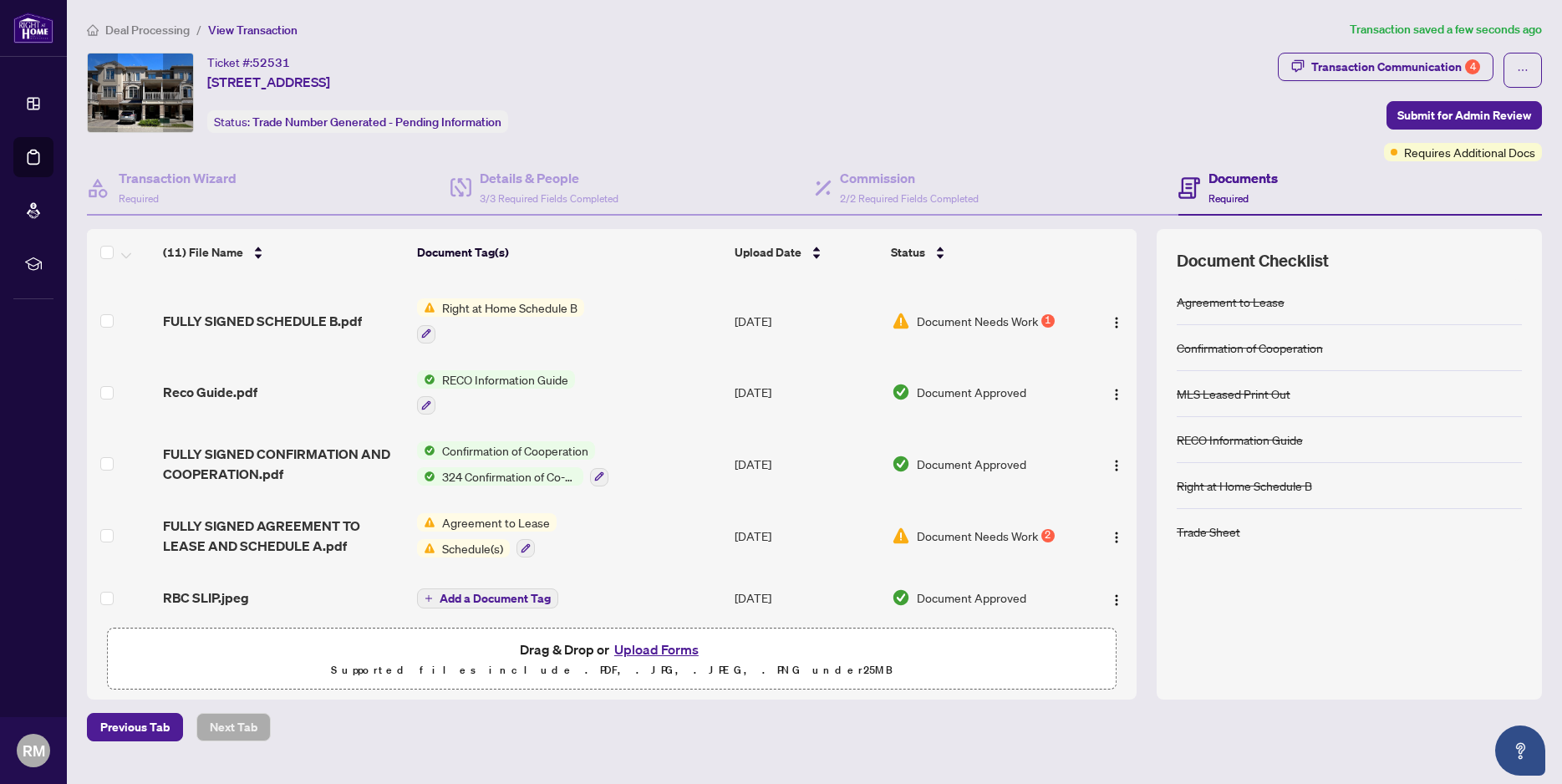
click at [642, 647] on button "Upload Forms" at bounding box center [657, 650] width 94 height 22
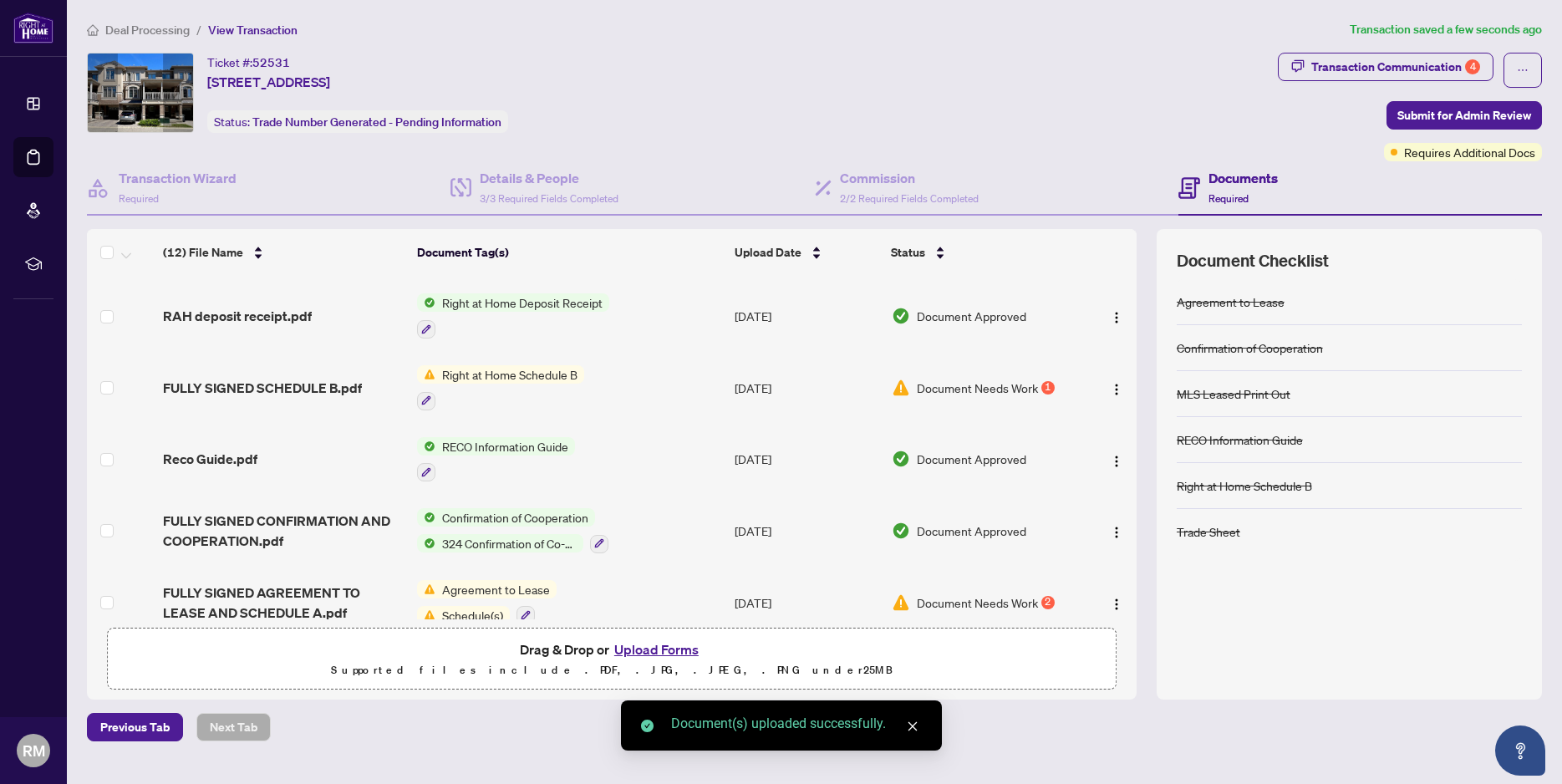
scroll to position [465, 0]
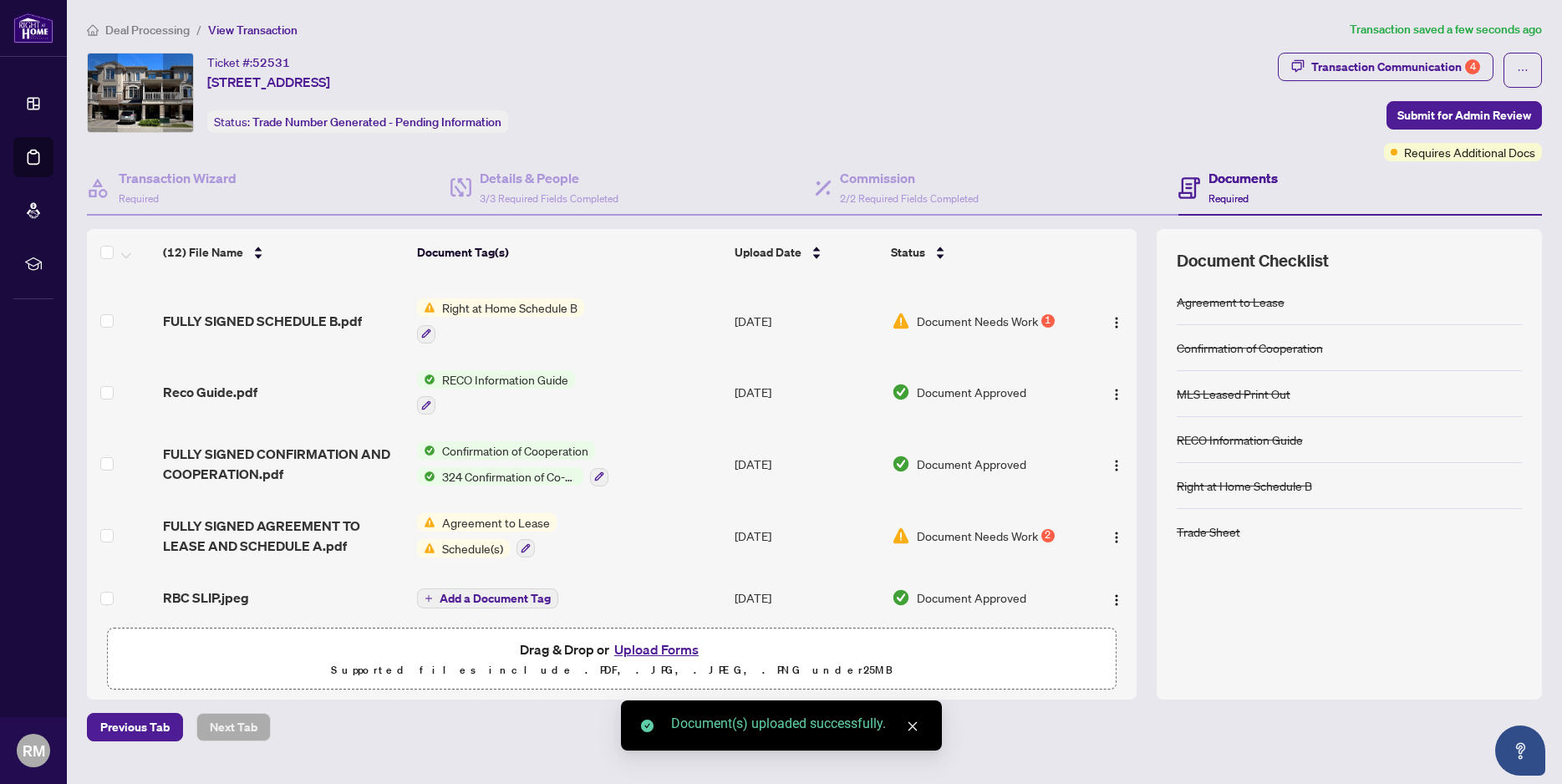
click at [652, 650] on button "Upload Forms" at bounding box center [657, 650] width 94 height 22
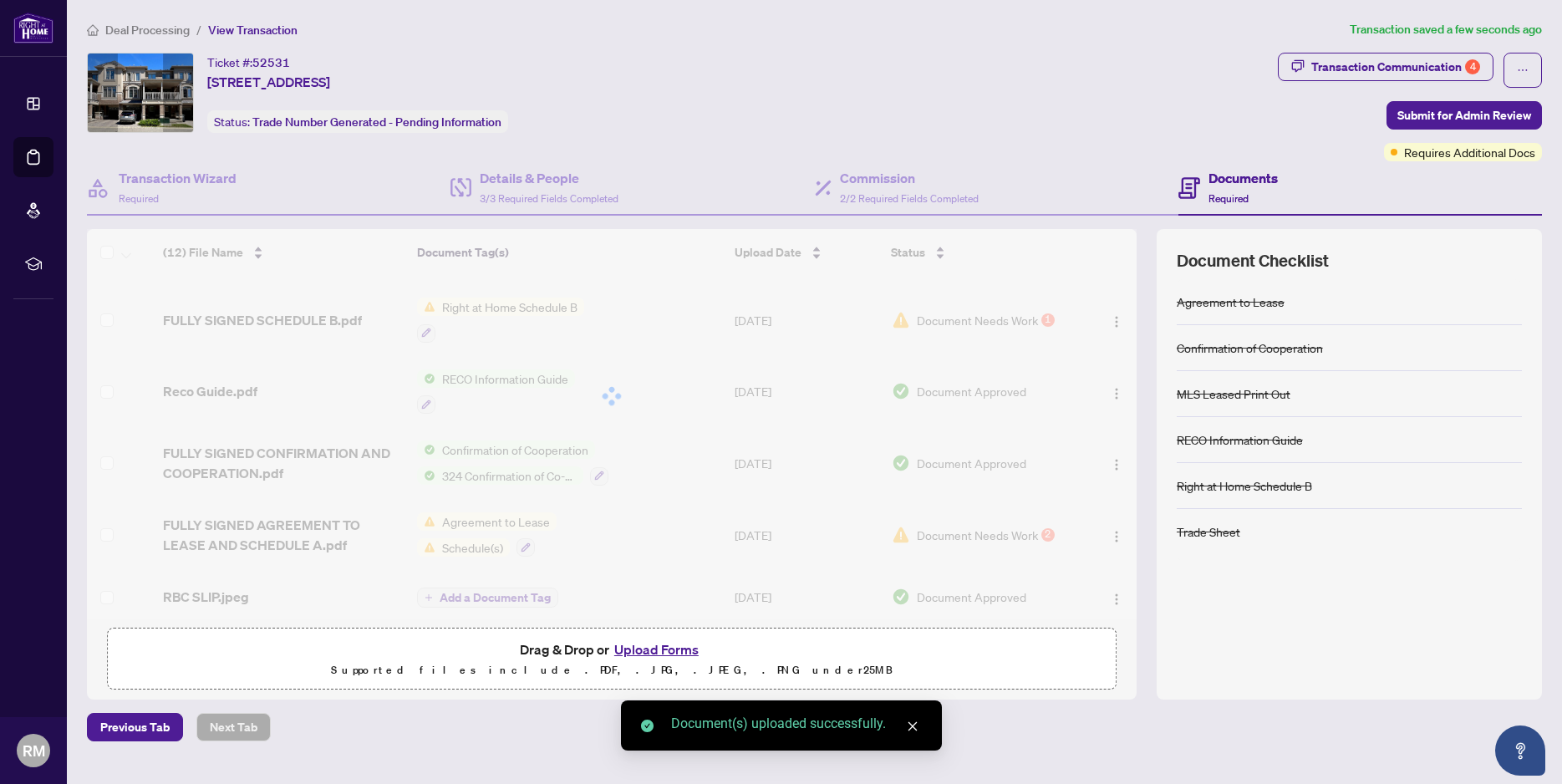
scroll to position [518, 0]
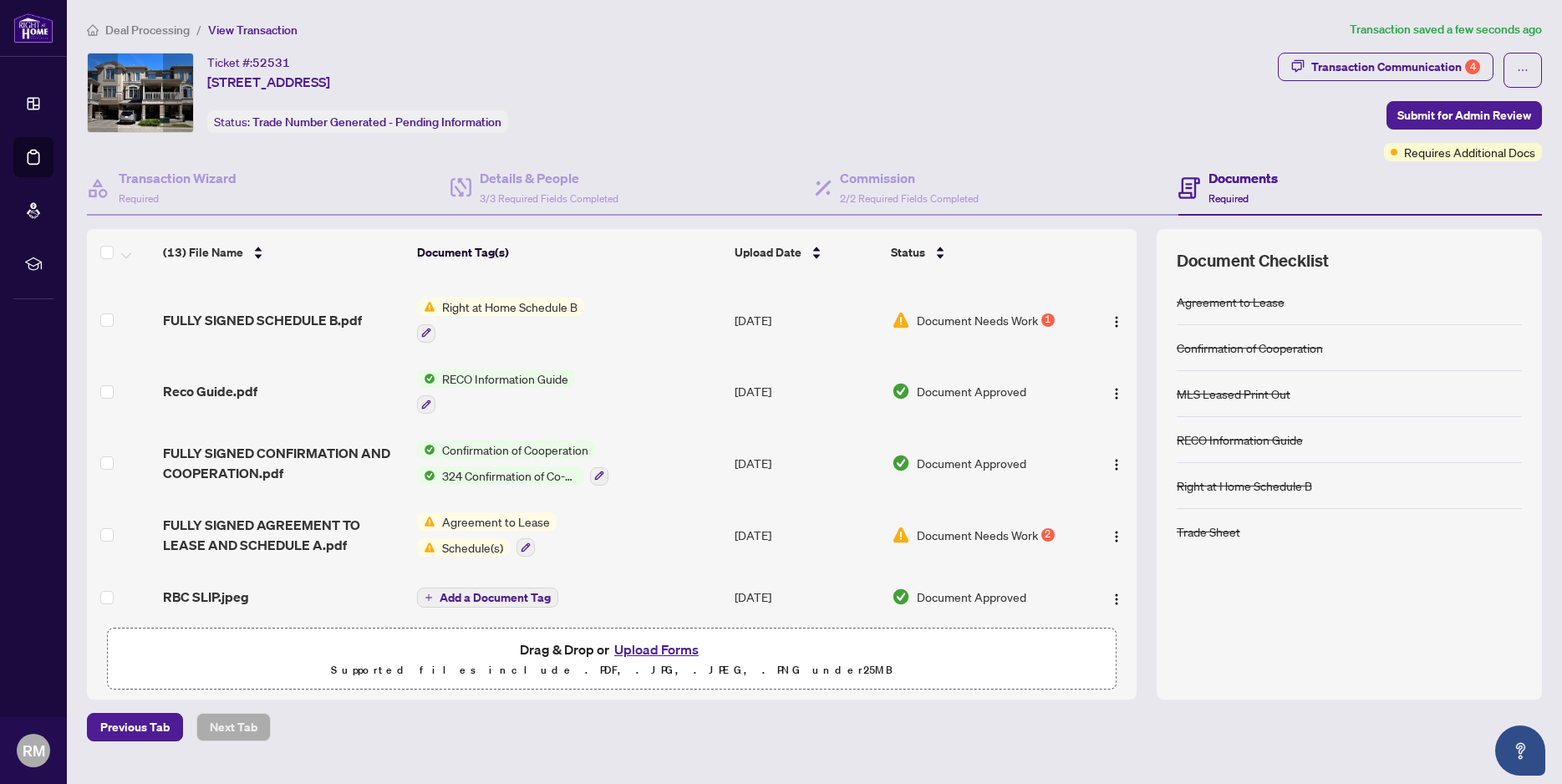
click at [652, 650] on button "Upload Forms" at bounding box center [657, 650] width 94 height 22
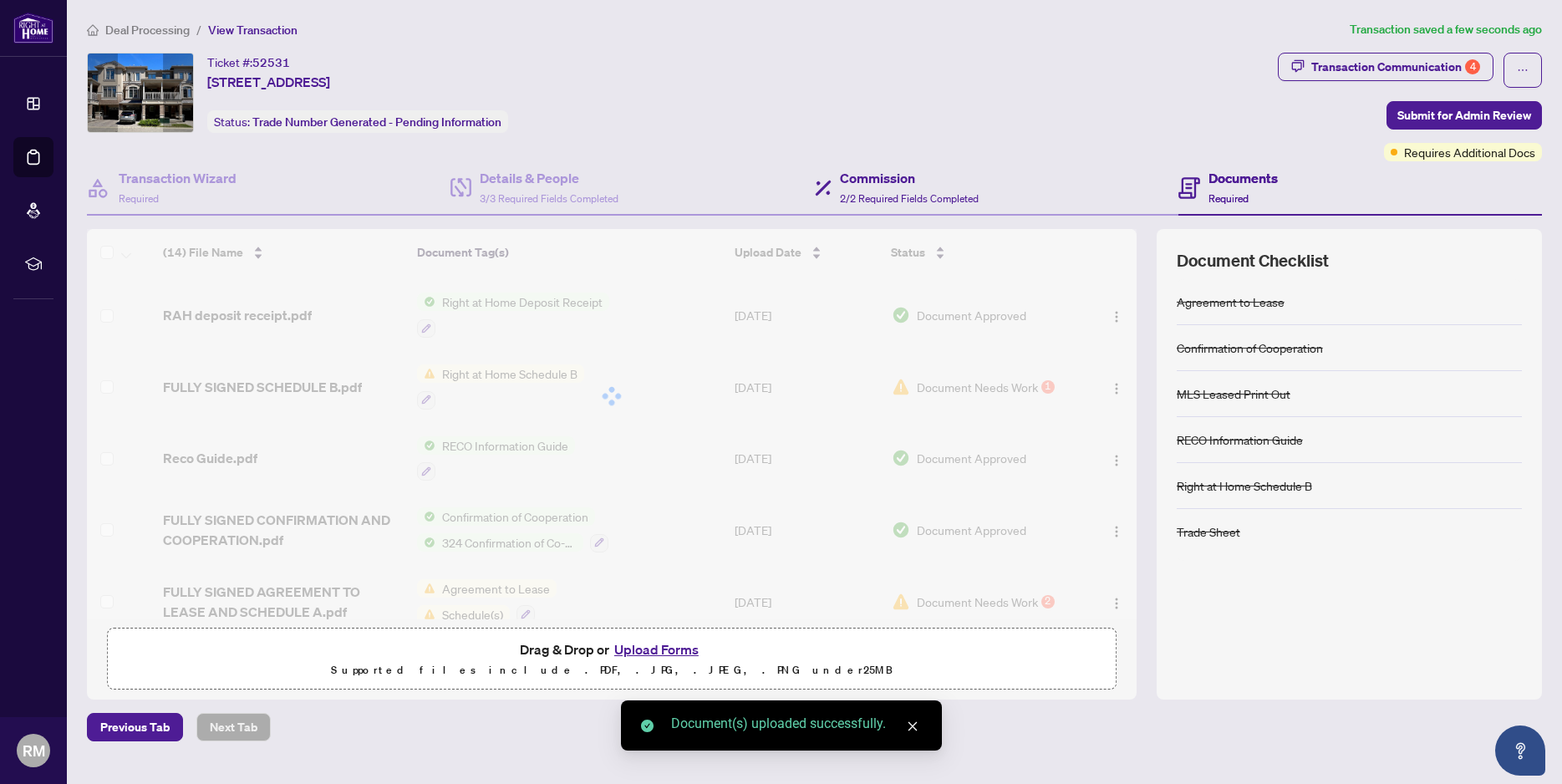
scroll to position [586, 0]
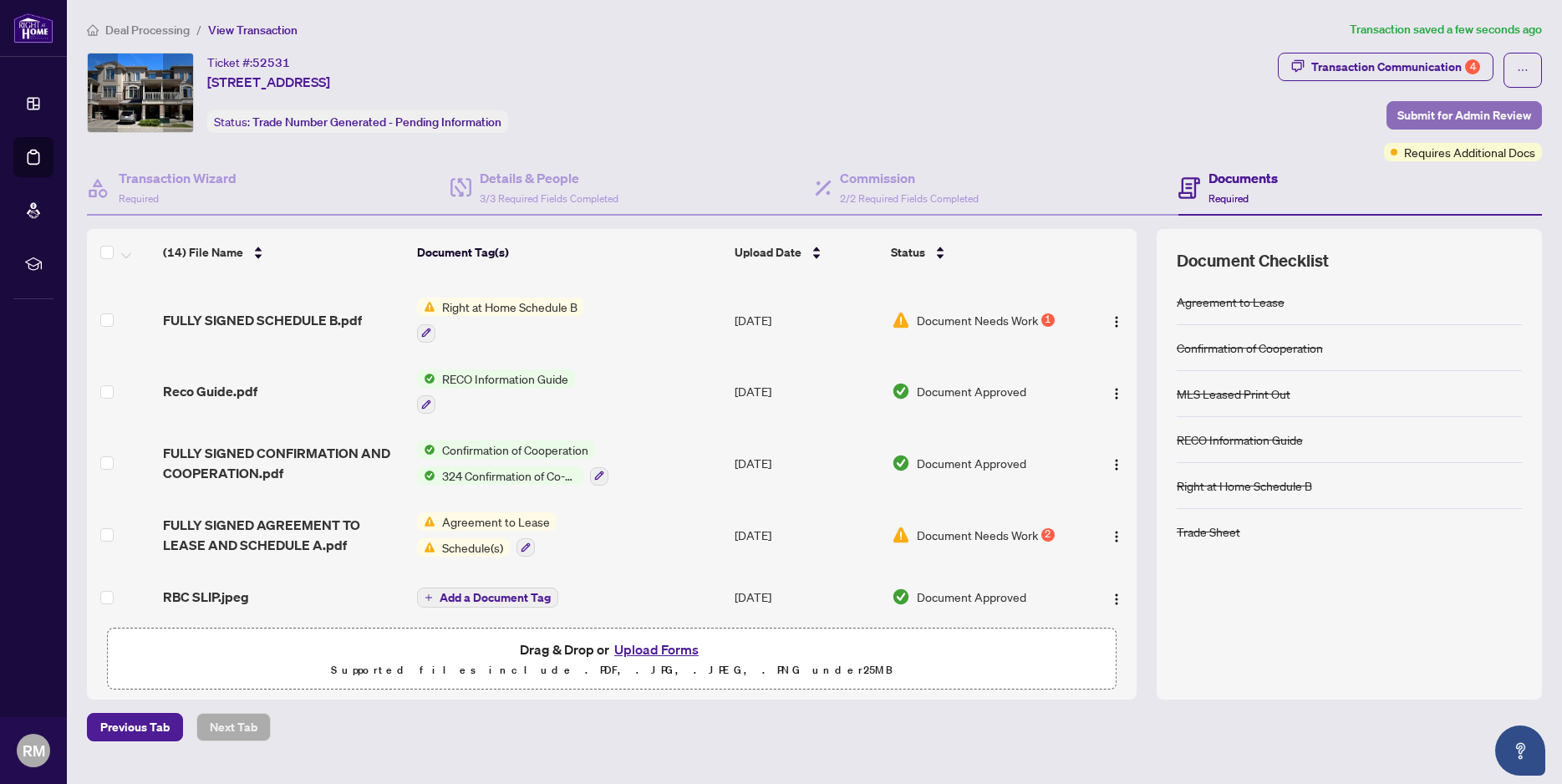
click at [1472, 106] on span "Submit for Admin Review" at bounding box center [1464, 115] width 134 height 27
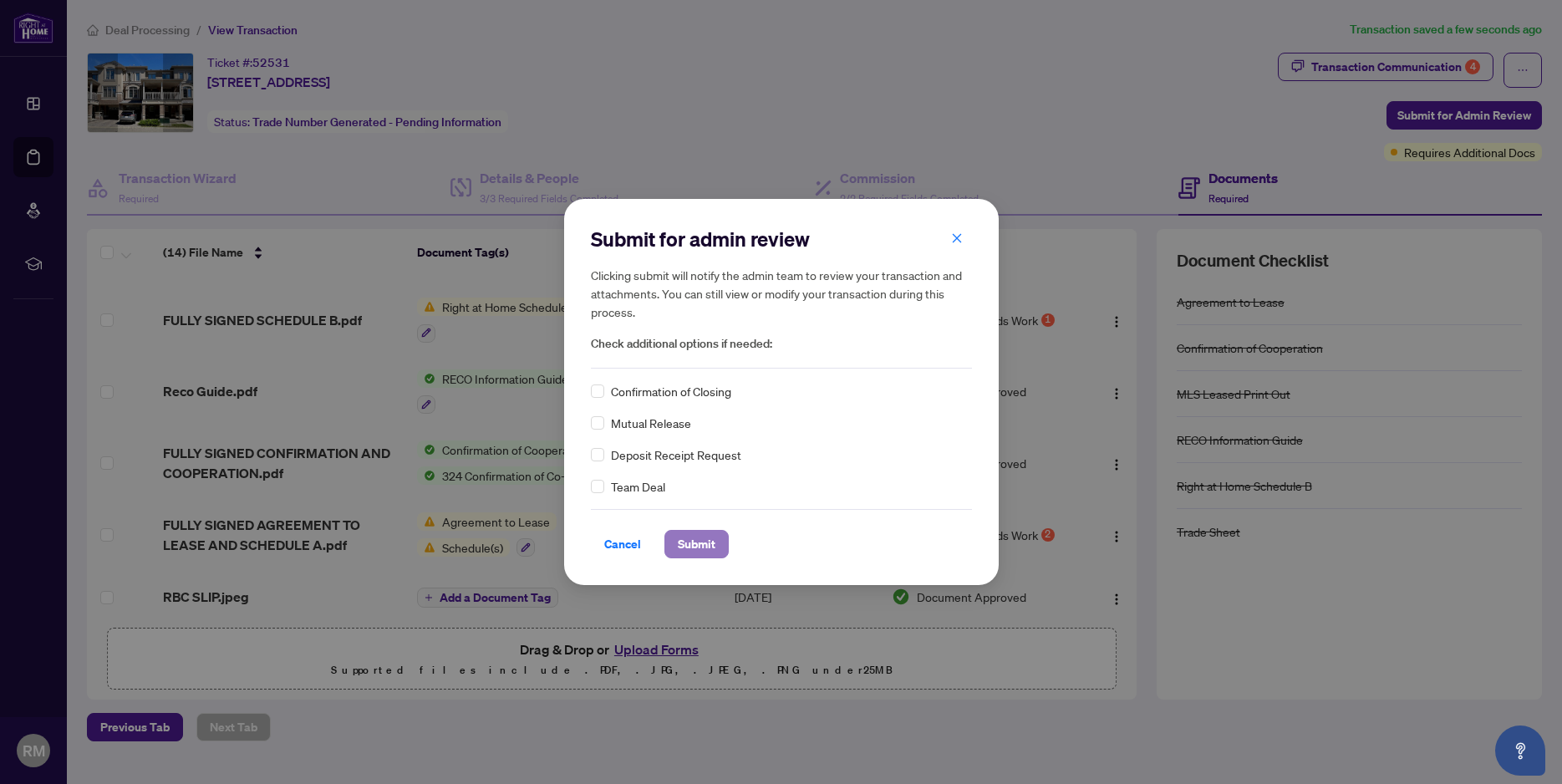
click at [694, 544] on span "Submit" at bounding box center [696, 544] width 38 height 27
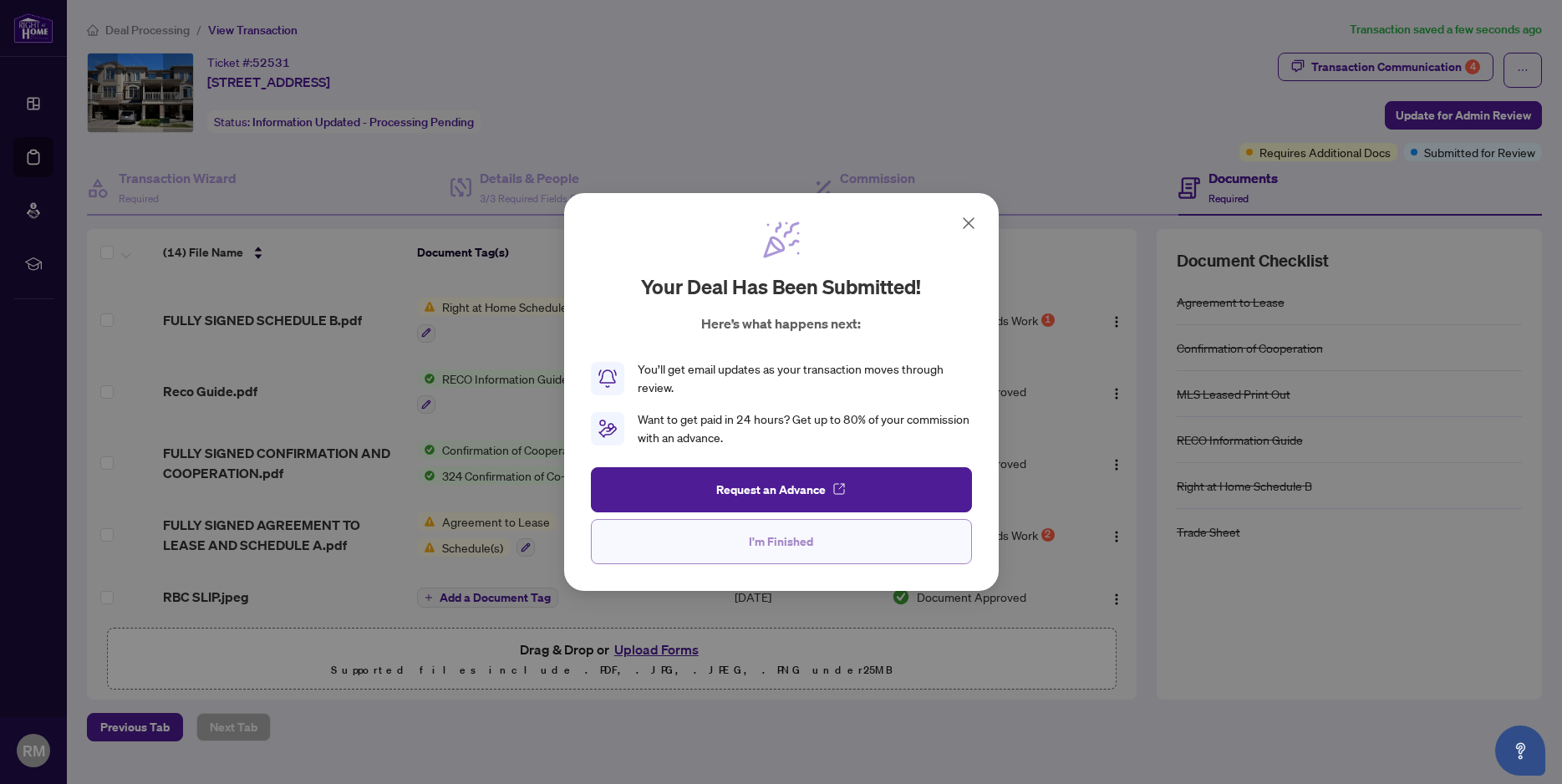
click at [813, 549] on button "I'm Finished" at bounding box center [781, 541] width 381 height 45
